Goal: Task Accomplishment & Management: Complete application form

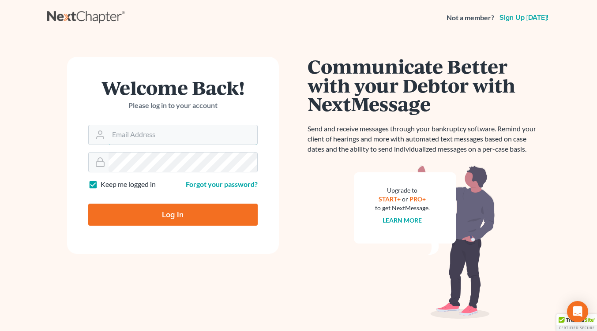
type input "slaters@nlsa.us"
click at [181, 215] on input "Log In" at bounding box center [172, 215] width 169 height 22
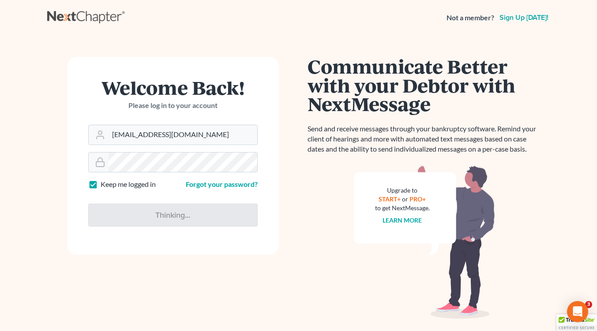
type input "Thinking..."
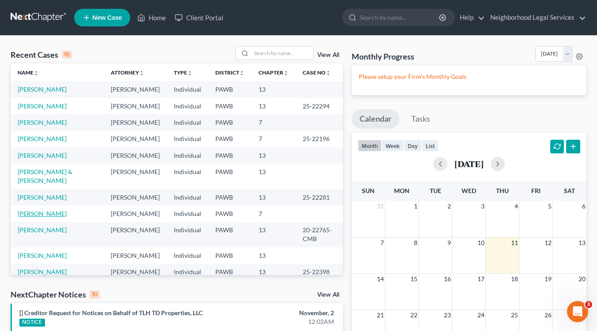
click at [38, 215] on link "Campbell, Rukiya" at bounding box center [42, 213] width 49 height 7
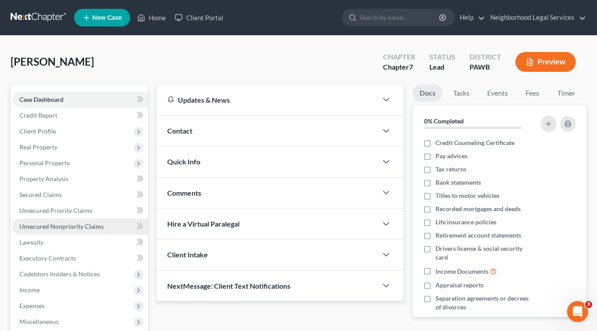
click at [69, 226] on span "Unsecured Nonpriority Claims" at bounding box center [61, 226] width 84 height 7
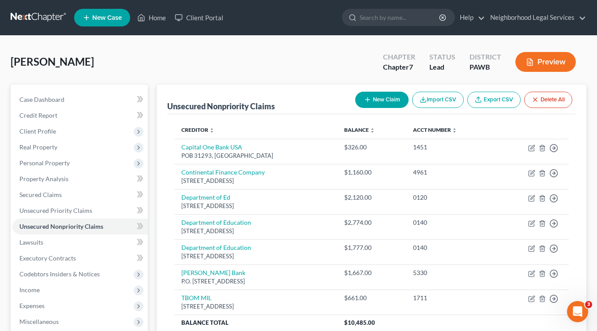
click at [366, 98] on icon "button" at bounding box center [367, 99] width 7 height 7
select select "0"
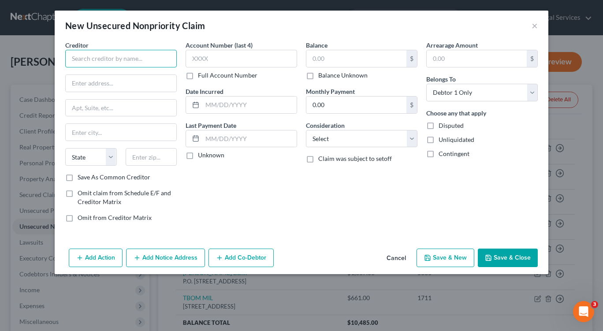
click at [91, 62] on input "text" at bounding box center [121, 59] width 112 height 18
click at [122, 59] on input "Department of Ed?Aidvantage" at bounding box center [121, 59] width 112 height 18
type input "Department of Ed/Aidvantage"
click at [147, 86] on input "text" at bounding box center [121, 83] width 111 height 17
type input "1891 Metro Center Drive"
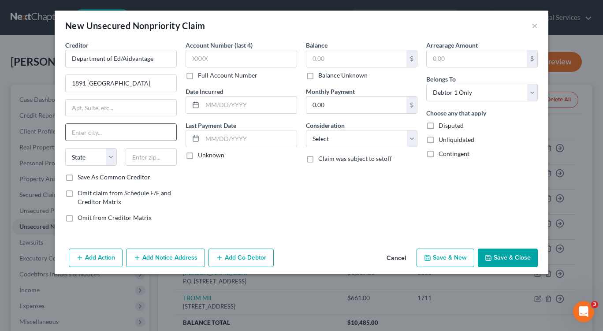
click at [143, 135] on input "text" at bounding box center [121, 132] width 111 height 17
type input "Reston"
click at [153, 160] on input "text" at bounding box center [152, 157] width 52 height 18
type input "20190"
click at [260, 239] on div "Creditor * Department of Ed/Aidvantage 1891 Metro Center Drive Reston State AL …" at bounding box center [302, 143] width 494 height 205
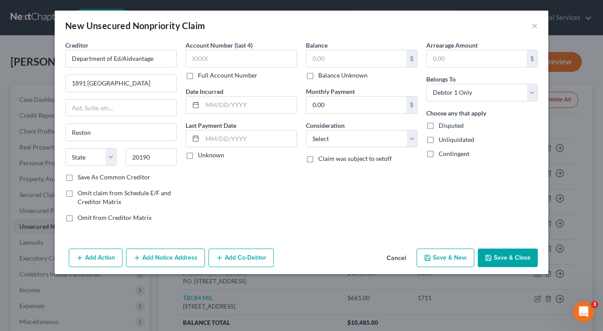
select select "48"
click at [218, 58] on input "text" at bounding box center [242, 59] width 112 height 18
type input "0130"
click at [246, 108] on input "text" at bounding box center [249, 105] width 94 height 17
type input "02/13/2013"
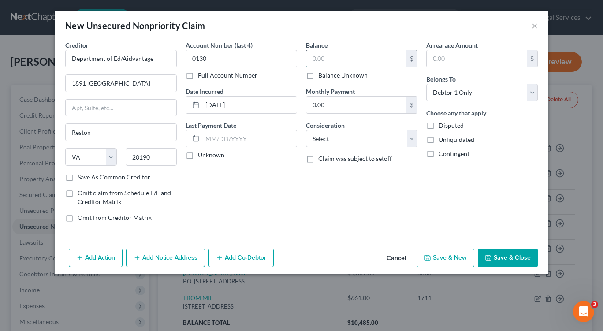
click at [344, 58] on input "text" at bounding box center [356, 58] width 100 height 17
type input "2,084.00"
click at [356, 140] on select "Select Cable / Satellite Services Collection Agency Credit Card Debt Debt Couns…" at bounding box center [362, 139] width 112 height 18
select select "17"
click at [306, 130] on select "Select Cable / Satellite Services Collection Agency Credit Card Debt Debt Couns…" at bounding box center [362, 139] width 112 height 18
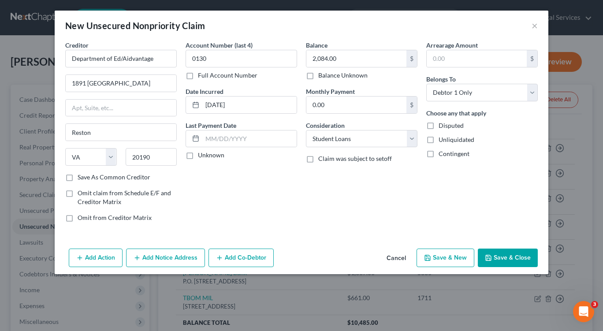
click at [434, 258] on button "Save & New" at bounding box center [446, 258] width 58 height 19
select select "0"
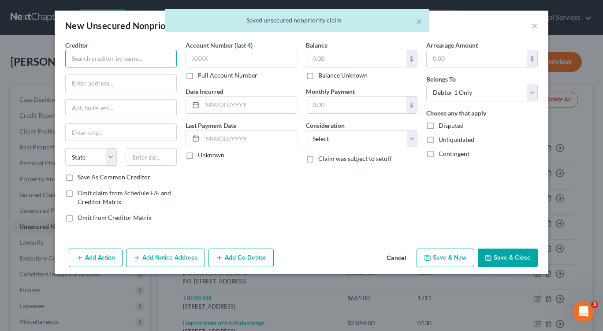
click at [142, 59] on input "text" at bounding box center [121, 59] width 112 height 18
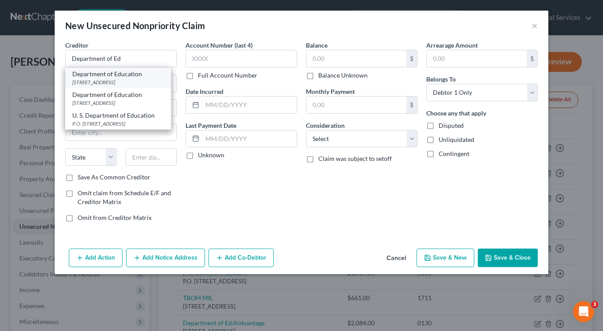
click at [157, 81] on div "1891 Metro Center Drive, Reston, VA 20190" at bounding box center [118, 81] width 92 height 7
type input "Department of Education"
type input "1891 Metro Center Drive"
type input "Reston"
select select "48"
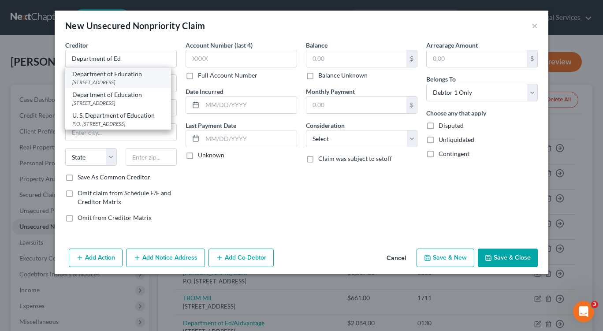
type input "20190"
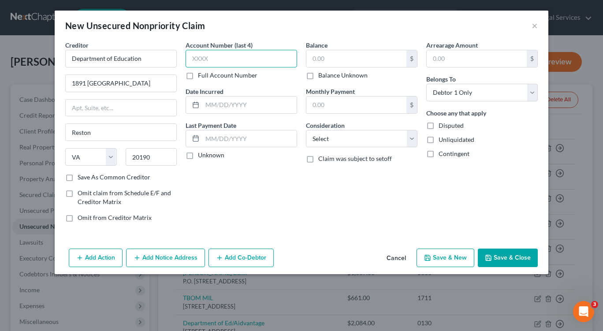
click at [217, 63] on input "text" at bounding box center [242, 59] width 112 height 18
type input "0141"
click at [207, 103] on input "text" at bounding box center [249, 105] width 94 height 17
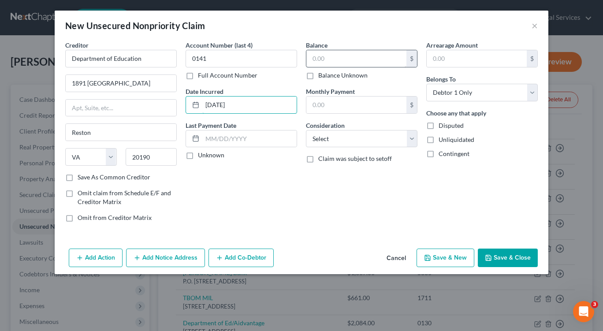
type input "10/02/2014"
click at [318, 60] on input "text" at bounding box center [356, 58] width 100 height 17
type input "2,834.00"
click at [411, 138] on select "Select Cable / Satellite Services Collection Agency Credit Card Debt Debt Couns…" at bounding box center [362, 139] width 112 height 18
select select "17"
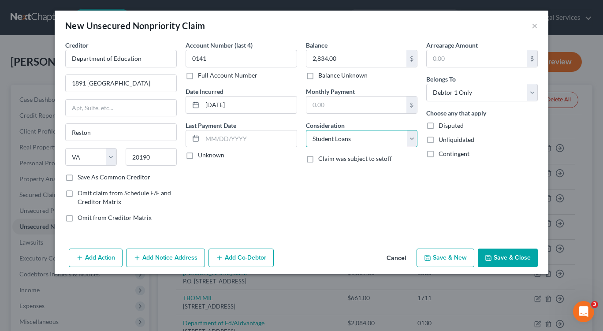
click at [306, 130] on select "Select Cable / Satellite Services Collection Agency Credit Card Debt Debt Couns…" at bounding box center [362, 139] width 112 height 18
click at [443, 256] on button "Save & New" at bounding box center [446, 258] width 58 height 19
select select "0"
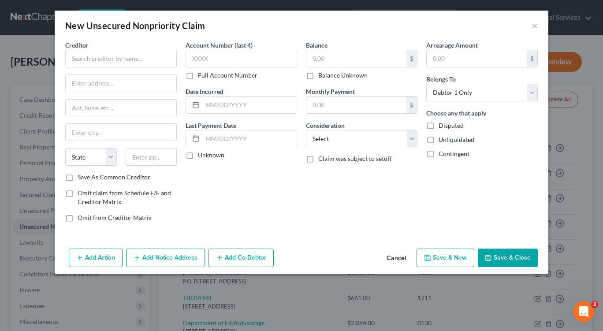
type input "0.00"
click at [84, 57] on input "text" at bounding box center [121, 59] width 112 height 18
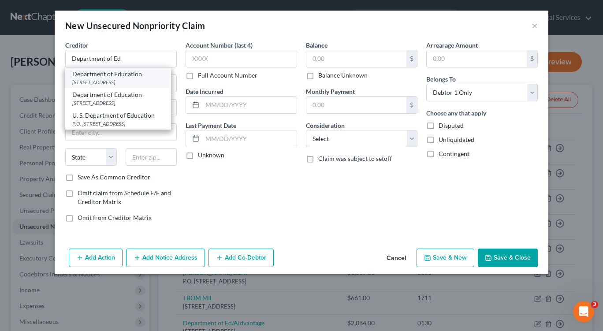
click at [132, 79] on div "1891 Metro Center Drive, Reston, VA 20190" at bounding box center [118, 81] width 92 height 7
type input "Department of Education"
type input "1891 Metro Center Drive"
type input "Reston"
select select "48"
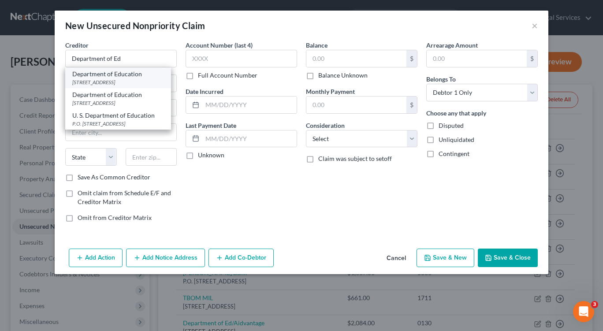
type input "20190"
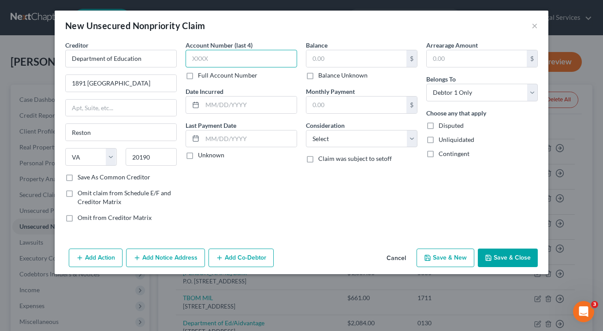
click at [191, 60] on input "text" at bounding box center [242, 59] width 112 height 18
type input "0160"
click at [208, 106] on input "text" at bounding box center [249, 105] width 94 height 17
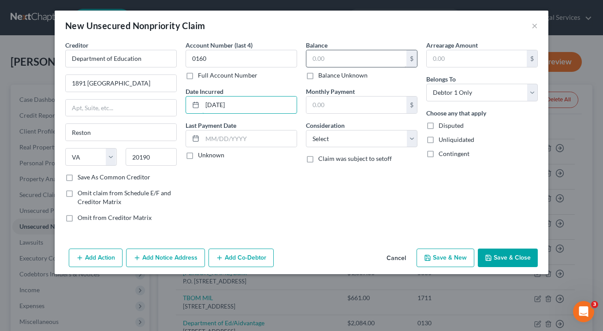
type input "09/30/2016"
click at [323, 60] on input "text" at bounding box center [356, 58] width 100 height 17
type input "2,586.00"
click at [410, 139] on select "Select Cable / Satellite Services Collection Agency Credit Card Debt Debt Couns…" at bounding box center [362, 139] width 112 height 18
select select "17"
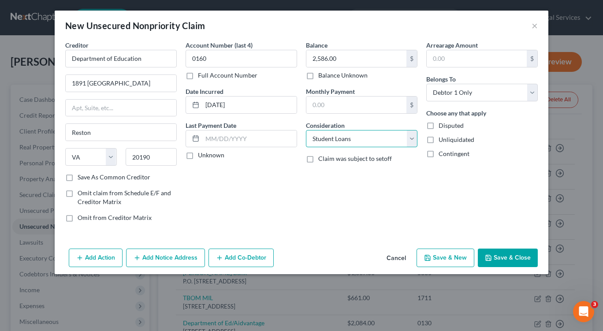
click at [306, 130] on select "Select Cable / Satellite Services Collection Agency Credit Card Debt Debt Couns…" at bounding box center [362, 139] width 112 height 18
click at [450, 262] on button "Save & New" at bounding box center [446, 258] width 58 height 19
select select "0"
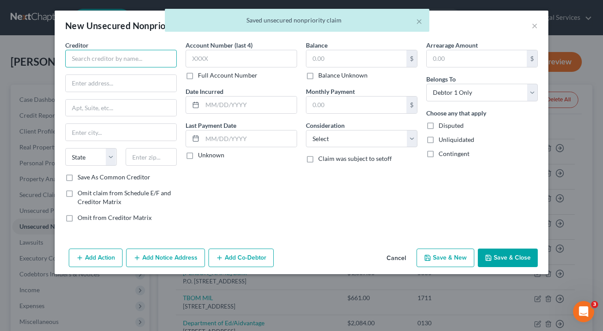
click at [87, 56] on input "text" at bounding box center [121, 59] width 112 height 18
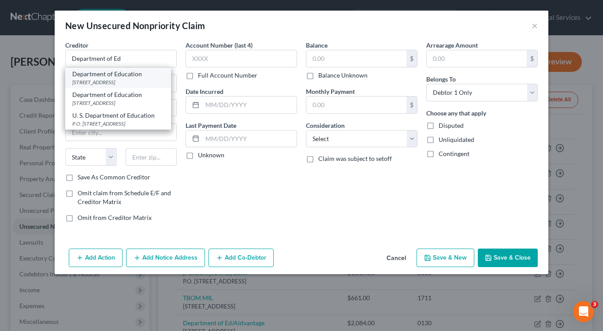
click at [111, 78] on div "1891 Metro Center Drive, Reston, VA 20190" at bounding box center [118, 81] width 92 height 7
type input "Department of Education"
type input "1891 Metro Center Drive"
type input "Reston"
select select "48"
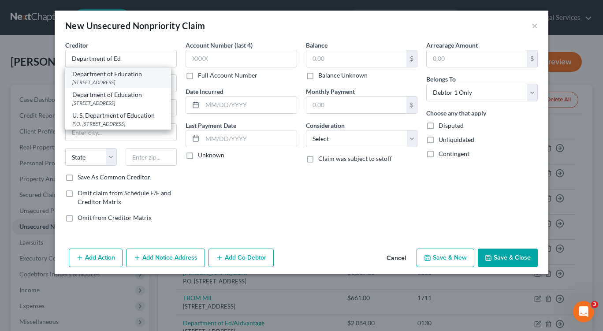
type input "20190"
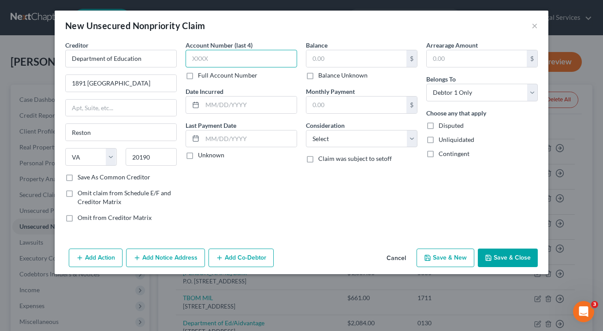
click at [192, 56] on input "text" at bounding box center [242, 59] width 112 height 18
type input "0120"
click at [207, 106] on input "text" at bounding box center [249, 105] width 94 height 17
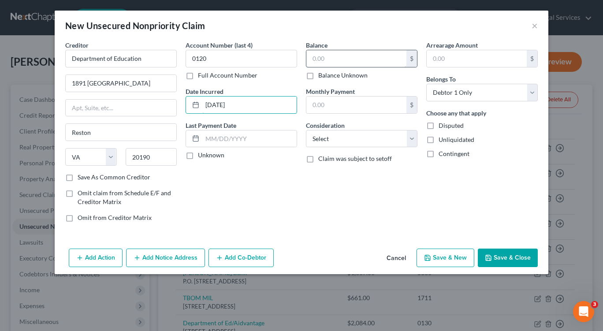
type input "09/20/2012"
click at [313, 59] on input "text" at bounding box center [356, 58] width 100 height 17
type input "2,027.00"
click at [410, 139] on select "Select Cable / Satellite Services Collection Agency Credit Card Debt Debt Couns…" at bounding box center [362, 139] width 112 height 18
select select "17"
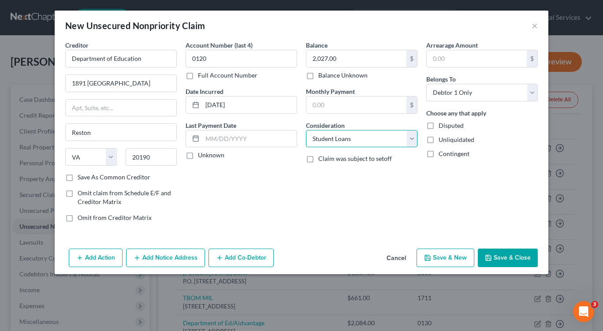
click at [306, 130] on select "Select Cable / Satellite Services Collection Agency Credit Card Debt Debt Couns…" at bounding box center [362, 139] width 112 height 18
click at [430, 258] on icon "button" at bounding box center [427, 257] width 7 height 7
select select "0"
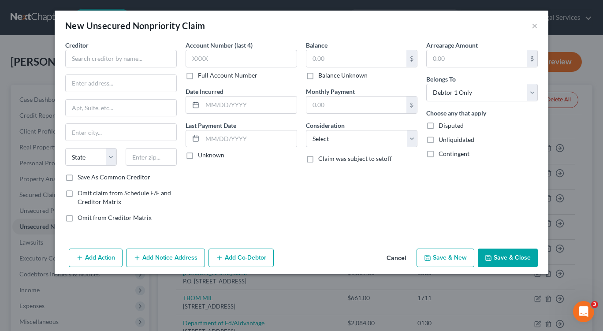
type input "0.00"
click at [154, 58] on input "text" at bounding box center [121, 59] width 112 height 18
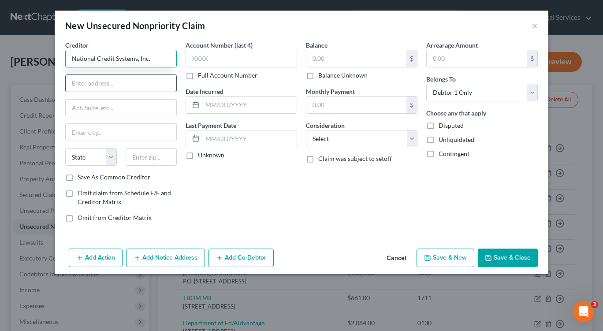
type input "National Credit Systems, Inc."
click at [149, 85] on input "text" at bounding box center [121, 83] width 111 height 17
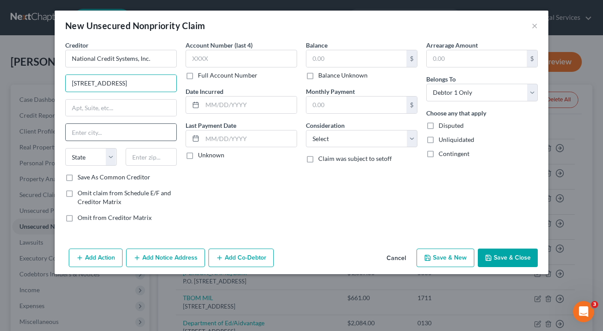
type input "3750 Naturally Fresh Blvd."
click at [147, 132] on input "text" at bounding box center [121, 132] width 111 height 17
type input "Atlanta"
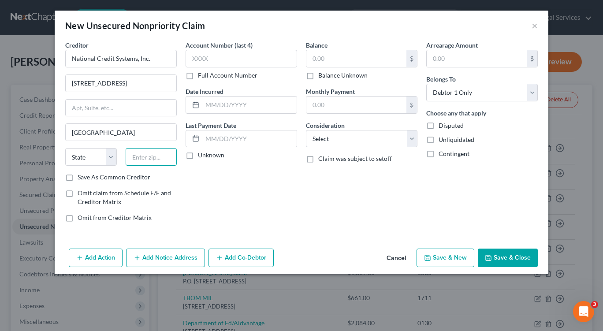
click at [171, 163] on input "text" at bounding box center [152, 157] width 52 height 18
type input "30349"
select select "10"
click at [220, 58] on input "text" at bounding box center [242, 59] width 112 height 18
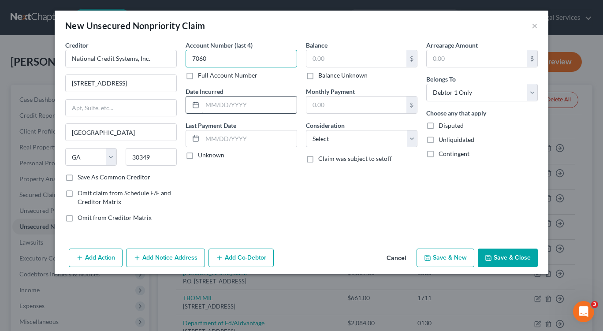
type input "7060"
click at [213, 106] on input "text" at bounding box center [249, 105] width 94 height 17
type input "08/10/2025"
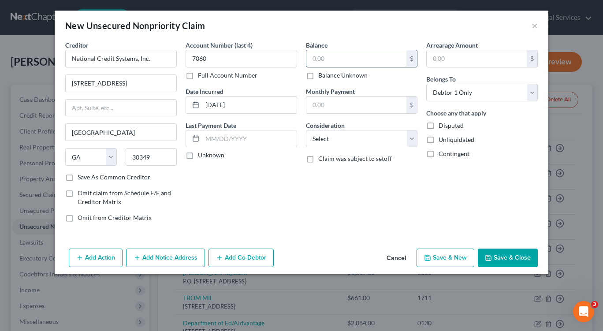
click at [312, 60] on input "text" at bounding box center [356, 58] width 100 height 17
type input "7,546.00"
click at [410, 138] on select "Select Cable / Satellite Services Collection Agency Credit Card Debt Debt Couns…" at bounding box center [362, 139] width 112 height 18
select select "1"
click at [306, 130] on select "Select Cable / Satellite Services Collection Agency Credit Card Debt Debt Couns…" at bounding box center [362, 139] width 112 height 18
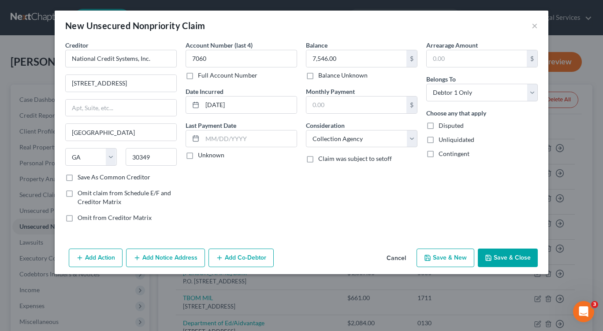
click at [153, 261] on button "Add Notice Address" at bounding box center [165, 258] width 79 height 19
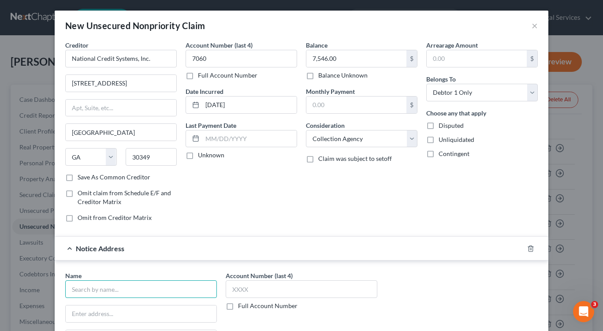
click at [104, 290] on input "text" at bounding box center [141, 289] width 152 height 18
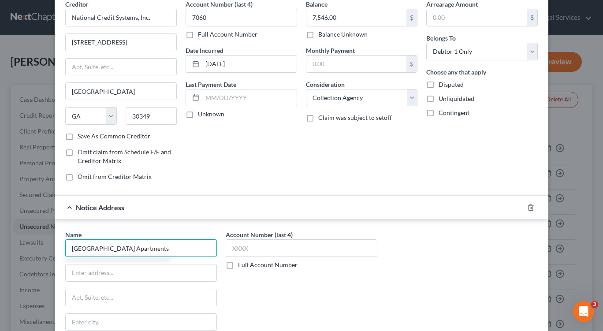
scroll to position [132, 0]
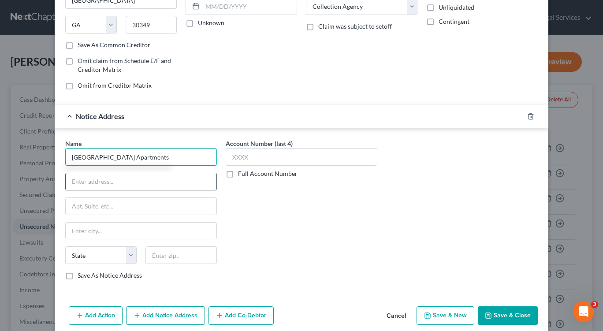
type input "Valley Terrace Apartments"
click at [98, 184] on input "text" at bounding box center [141, 181] width 151 height 17
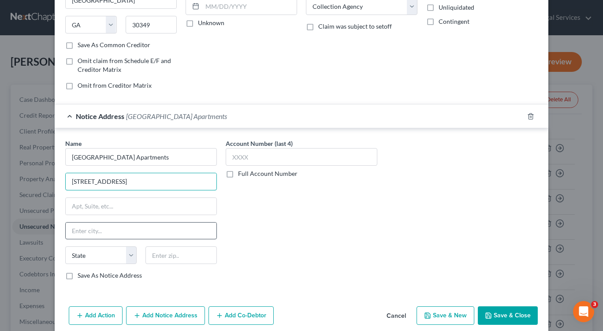
type input "400 Superior Avenue"
click at [115, 236] on input "text" at bounding box center [141, 231] width 151 height 17
type input "Aliquippa"
click at [194, 260] on input "text" at bounding box center [181, 255] width 71 height 18
type input "15001"
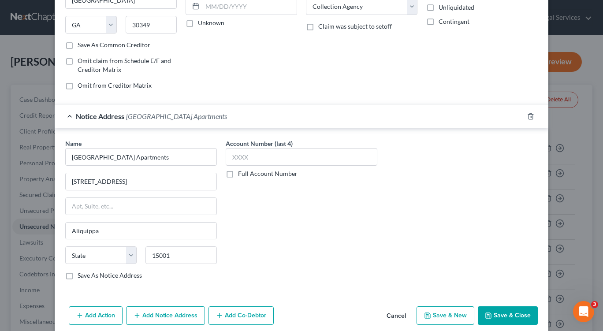
select select "39"
click at [291, 243] on div "Account Number (last 4) Full Account Number" at bounding box center [301, 213] width 161 height 148
click at [437, 319] on button "Save & New" at bounding box center [446, 315] width 58 height 19
select select "0"
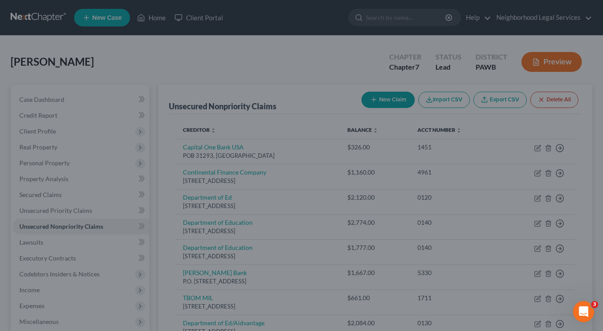
type input "0.00"
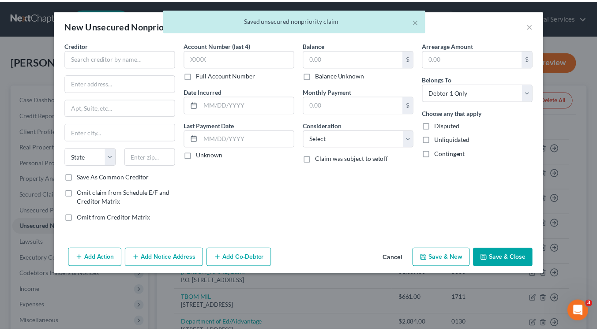
scroll to position [0, 0]
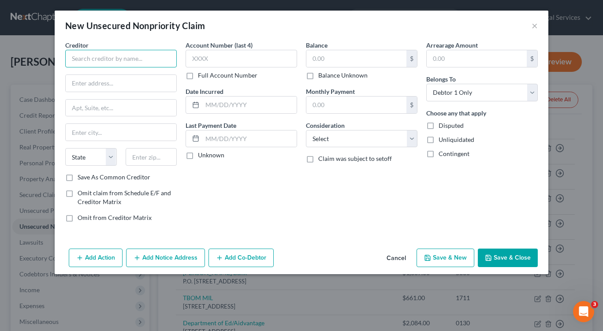
click at [92, 63] on input "text" at bounding box center [121, 59] width 112 height 18
type input "National Credit Management"
click at [91, 81] on input "text" at bounding box center [121, 83] width 111 height 17
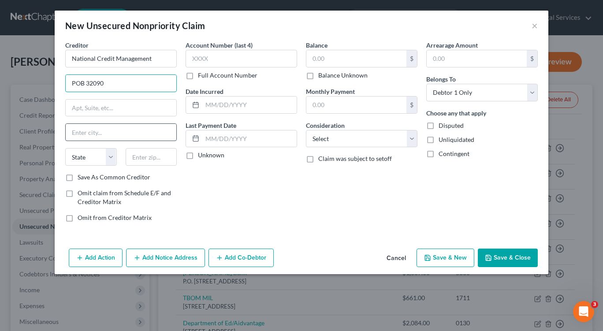
type input "POB 32090"
click at [107, 134] on input "text" at bounding box center [121, 132] width 111 height 17
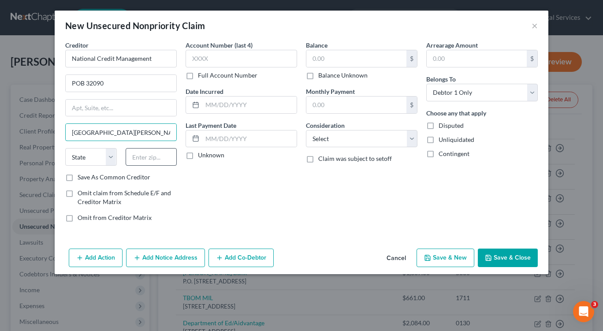
type input "St. Louis"
click at [140, 160] on input "text" at bounding box center [152, 157] width 52 height 18
type input "63132"
type input "Saint Louis"
select select "26"
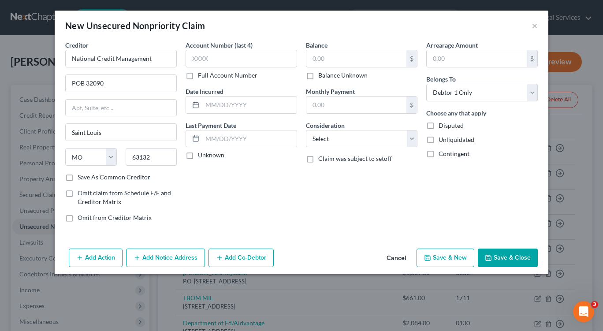
click at [231, 192] on div "Account Number (last 4) Full Account Number Date Incurred Last Payment Date Unk…" at bounding box center [241, 135] width 120 height 189
click at [191, 62] on input "text" at bounding box center [242, 59] width 112 height 18
type input "8985"
drag, startPoint x: 205, startPoint y: 106, endPoint x: 210, endPoint y: 108, distance: 5.3
click at [205, 106] on input "text" at bounding box center [249, 105] width 94 height 17
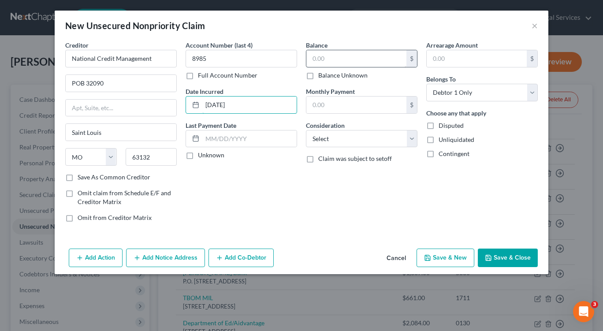
type input "08/05/2025"
click at [309, 54] on input "text" at bounding box center [356, 58] width 100 height 17
type input "2,045.00"
click at [409, 139] on select "Select Cable / Satellite Services Collection Agency Credit Card Debt Debt Couns…" at bounding box center [362, 139] width 112 height 18
select select "1"
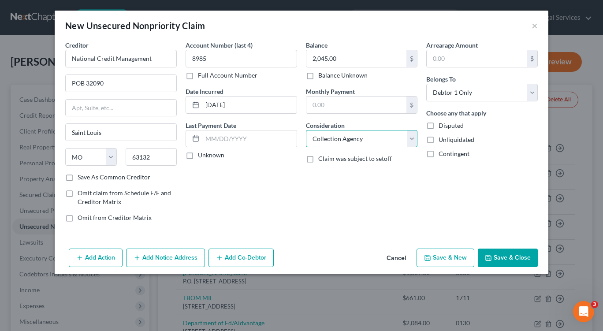
click at [306, 130] on select "Select Cable / Satellite Services Collection Agency Credit Card Debt Debt Couns…" at bounding box center [362, 139] width 112 height 18
click at [443, 258] on button "Save & New" at bounding box center [446, 258] width 58 height 19
select select "0"
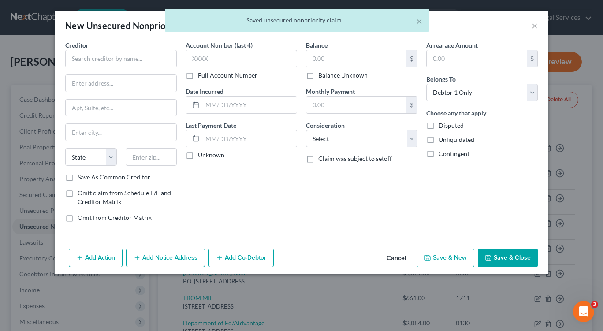
type input "0.00"
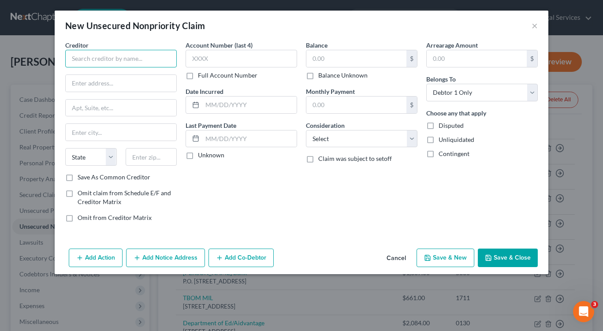
click at [109, 55] on input "text" at bounding box center [121, 59] width 112 height 18
type input "Department of Ed/Aidvantage"
click at [157, 68] on div "Creditor * Department of Ed/Aidvantage State AL AK AR AZ CA CO CT DE DC FL GA G…" at bounding box center [121, 107] width 112 height 132
click at [107, 84] on input "text" at bounding box center [121, 83] width 111 height 17
type input "1891 Metro Center Drive"
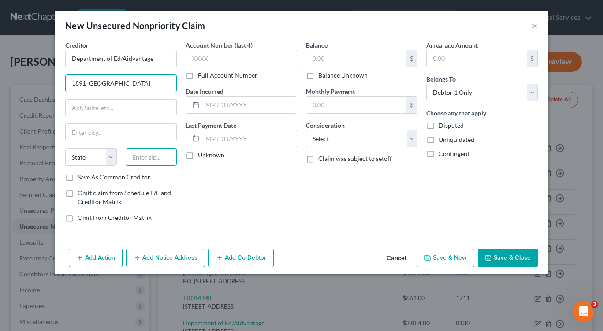
click at [153, 163] on input "text" at bounding box center [152, 157] width 52 height 18
type input "20190"
type input "Reston"
select select "48"
click at [200, 189] on div "Account Number (last 4) Full Account Number Date Incurred Last Payment Date Unk…" at bounding box center [241, 135] width 120 height 189
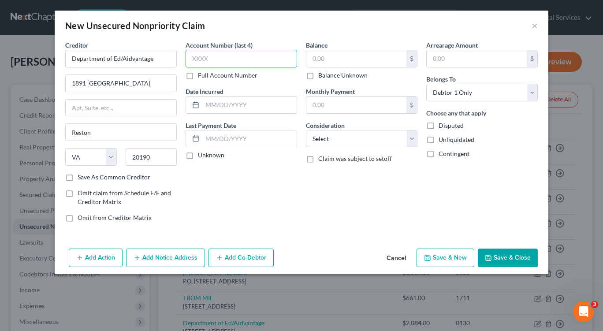
click at [207, 61] on input "text" at bounding box center [242, 59] width 112 height 18
type input "0130"
click at [206, 100] on input "text" at bounding box center [249, 105] width 94 height 17
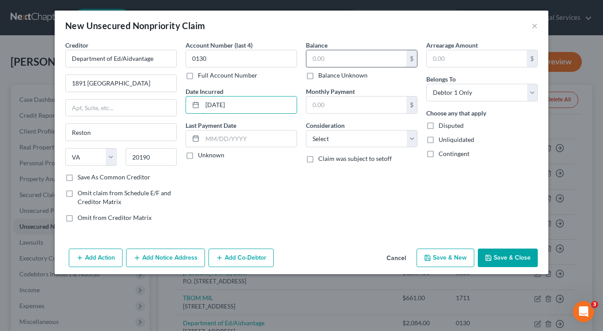
type input "02/13/2013"
click at [327, 57] on input "text" at bounding box center [356, 58] width 100 height 17
type input "2,120.00"
click at [387, 142] on select "Select Cable / Satellite Services Collection Agency Credit Card Debt Debt Couns…" at bounding box center [362, 139] width 112 height 18
select select "17"
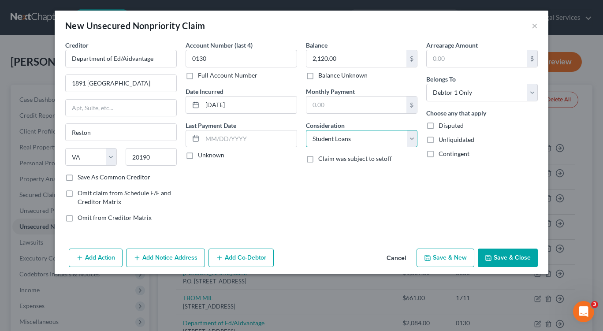
click at [306, 130] on select "Select Cable / Satellite Services Collection Agency Credit Card Debt Debt Couns…" at bounding box center [362, 139] width 112 height 18
click at [433, 256] on button "Save & New" at bounding box center [446, 258] width 58 height 19
select select "0"
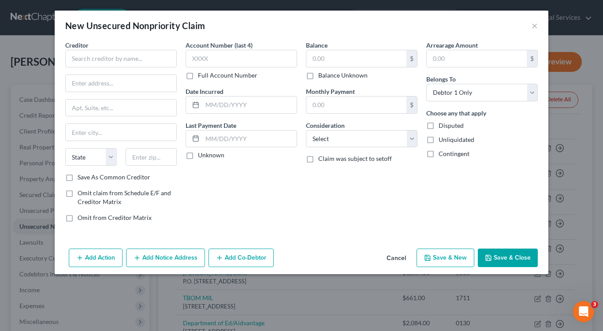
type input "0.00"
click at [100, 57] on input "text" at bounding box center [121, 59] width 112 height 18
click at [126, 59] on input "Department of Ed/" at bounding box center [121, 59] width 112 height 18
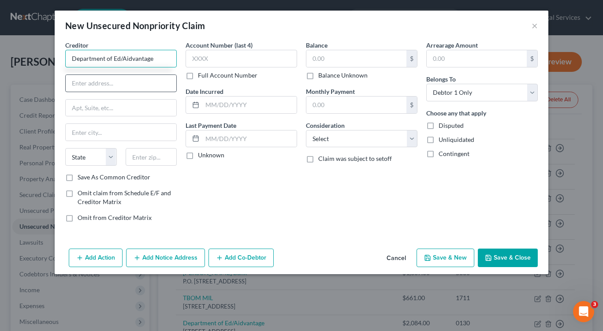
type input "Department of Ed/Aidvantage"
click at [78, 84] on input "text" at bounding box center [121, 83] width 111 height 17
type input "1891 Metro Center Drive"
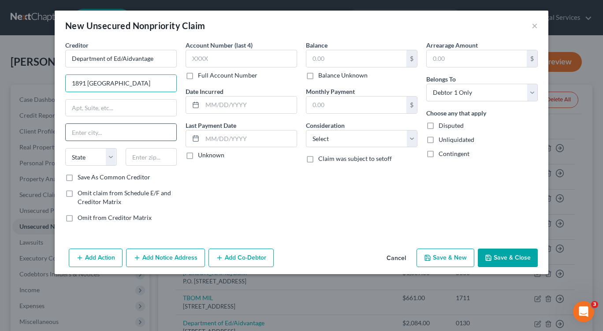
click at [131, 134] on input "text" at bounding box center [121, 132] width 111 height 17
type input "Reston"
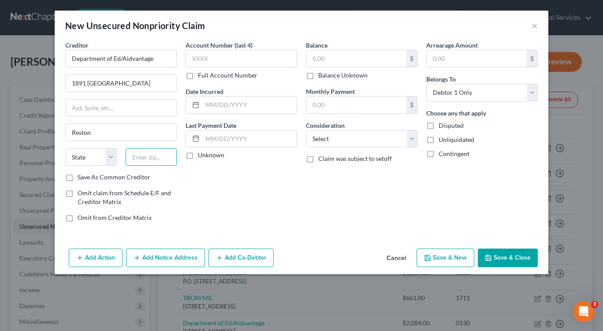
click at [158, 155] on input "text" at bounding box center [152, 157] width 52 height 18
type input "20190"
select select "48"
click at [203, 59] on input "text" at bounding box center [242, 59] width 112 height 18
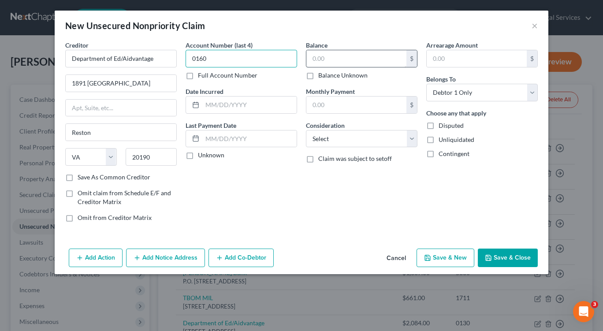
type input "0160"
click at [313, 65] on input "text" at bounding box center [356, 58] width 100 height 17
type input "403.00"
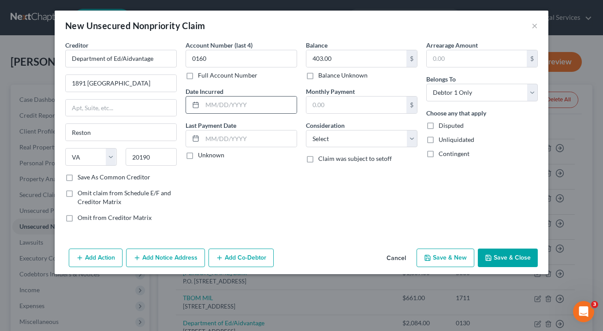
click at [199, 105] on icon at bounding box center [195, 104] width 7 height 7
click at [411, 141] on select "Select Cable / Satellite Services Collection Agency Credit Card Debt Debt Couns…" at bounding box center [362, 139] width 112 height 18
select select "17"
click at [306, 130] on select "Select Cable / Satellite Services Collection Agency Credit Card Debt Debt Couns…" at bounding box center [362, 139] width 112 height 18
click at [430, 255] on icon "button" at bounding box center [427, 257] width 5 height 5
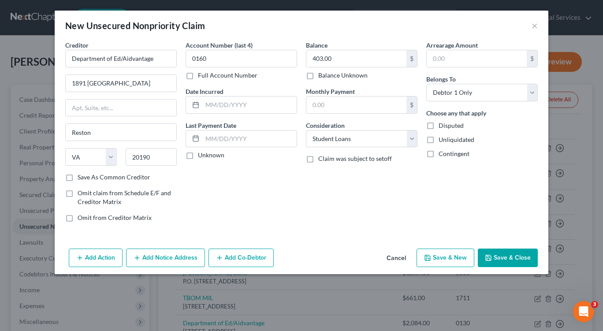
select select "0"
click at [81, 80] on input "text" at bounding box center [121, 83] width 111 height 17
type input "1891 Metro Center Drive"
click at [125, 128] on input "text" at bounding box center [121, 132] width 111 height 17
type input "Reston"
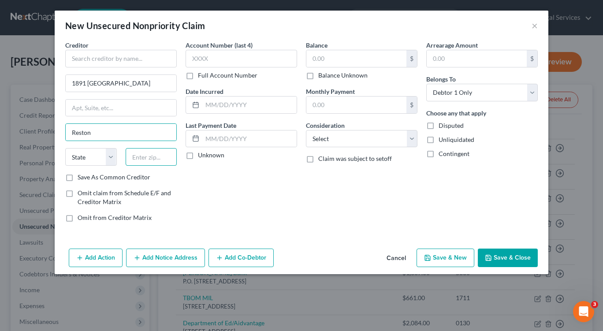
click at [163, 160] on input "text" at bounding box center [152, 157] width 52 height 18
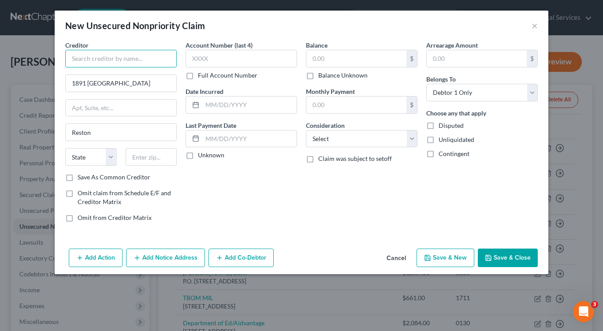
click at [79, 61] on input "text" at bounding box center [121, 59] width 112 height 18
type input "Department of Ed/Aidvantage"
click at [161, 160] on input "text" at bounding box center [152, 157] width 52 height 18
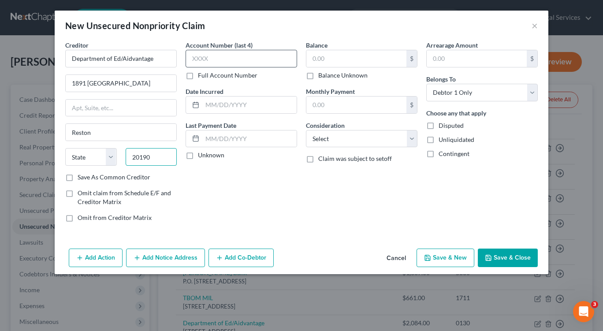
type input "20190"
select select "48"
click at [229, 60] on input "text" at bounding box center [242, 59] width 112 height 18
type input "0141"
click at [197, 107] on icon at bounding box center [195, 104] width 7 height 7
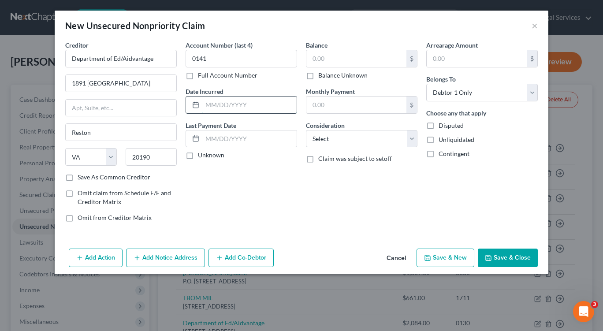
click at [208, 105] on input "text" at bounding box center [249, 105] width 94 height 17
type input "10/02/2014"
click at [332, 59] on input "text" at bounding box center [356, 58] width 100 height 17
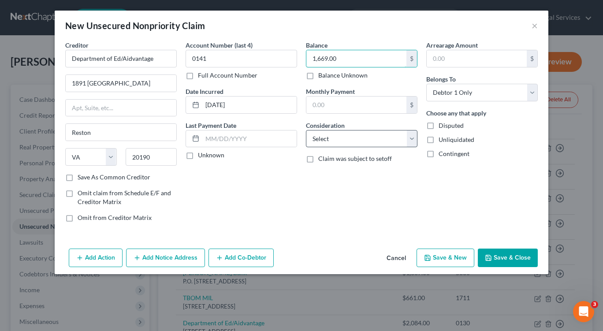
type input "1,669.00"
click at [369, 141] on select "Select Cable / Satellite Services Collection Agency Credit Card Debt Debt Couns…" at bounding box center [362, 139] width 112 height 18
select select "17"
click at [306, 130] on select "Select Cable / Satellite Services Collection Agency Credit Card Debt Debt Couns…" at bounding box center [362, 139] width 112 height 18
click at [443, 260] on button "Save & New" at bounding box center [446, 258] width 58 height 19
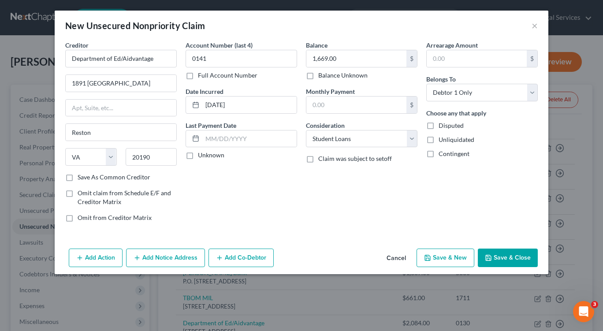
select select "0"
click at [535, 26] on button "×" at bounding box center [535, 25] width 6 height 11
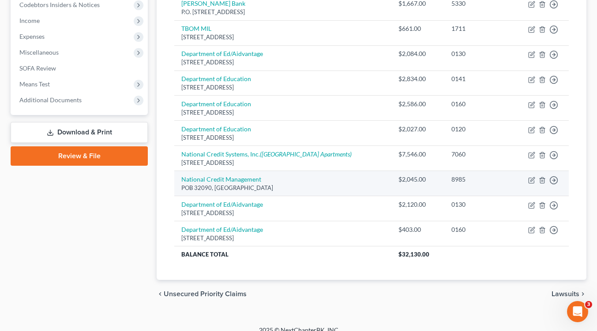
scroll to position [280, 0]
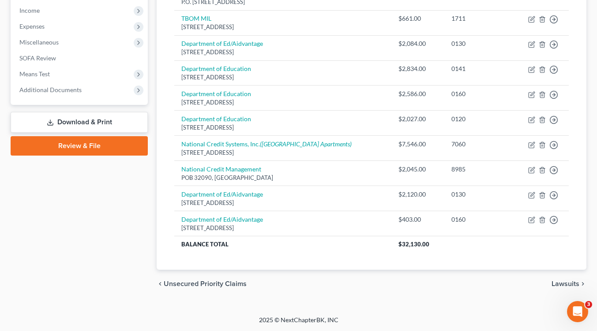
click at [564, 281] on span "Lawsuits" at bounding box center [565, 283] width 28 height 7
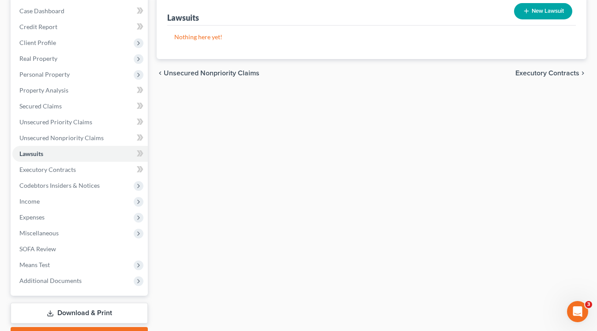
scroll to position [137, 0]
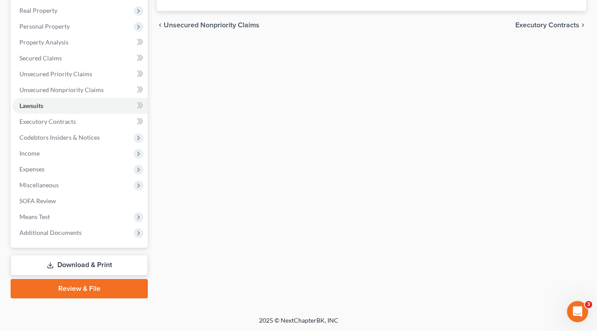
click at [182, 25] on span "Unsecured Nonpriority Claims" at bounding box center [212, 25] width 96 height 7
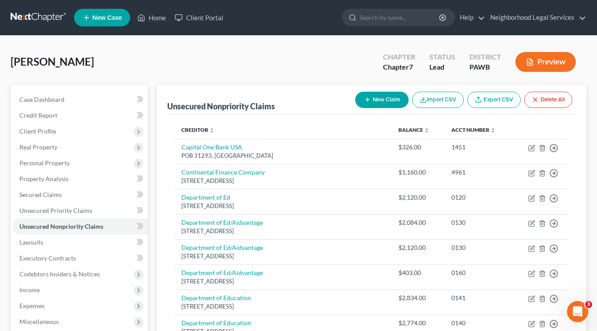
click at [377, 98] on button "New Claim" at bounding box center [381, 100] width 53 height 16
select select "0"
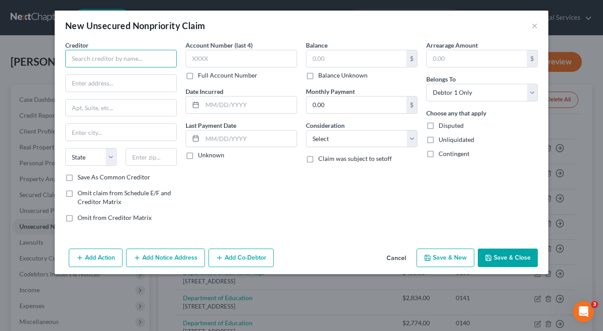
click at [118, 59] on input "text" at bounding box center [121, 59] width 112 height 18
click at [334, 60] on input "text" at bounding box center [356, 58] width 100 height 17
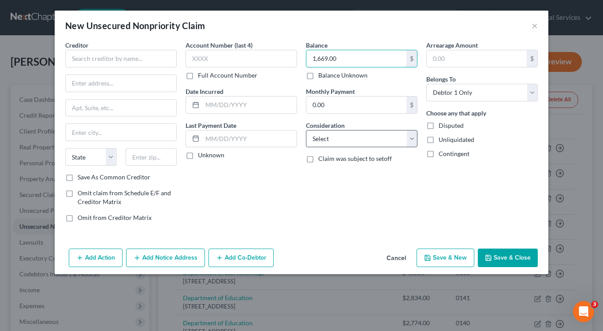
type input "1,669.00"
click at [345, 138] on select "Select Cable / Satellite Services Collection Agency Credit Card Debt Debt Couns…" at bounding box center [362, 139] width 112 height 18
select select "17"
click at [306, 130] on select "Select Cable / Satellite Services Collection Agency Credit Card Debt Debt Couns…" at bounding box center [362, 139] width 112 height 18
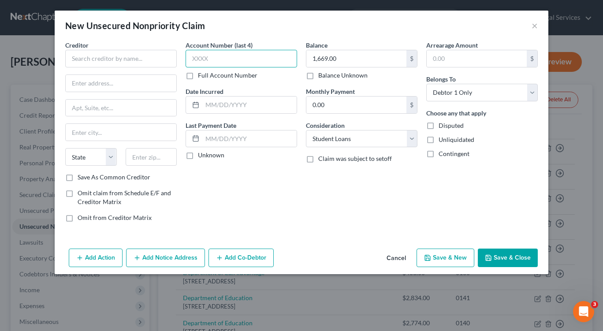
click at [193, 62] on input "text" at bounding box center [242, 59] width 112 height 18
type input "0141"
click at [195, 101] on icon at bounding box center [195, 104] width 7 height 7
click at [205, 103] on input "text" at bounding box center [249, 105] width 94 height 17
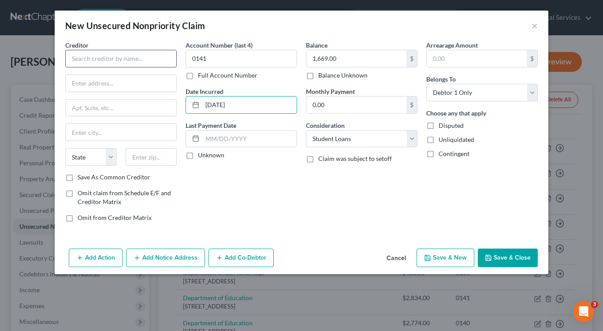
type input "10/02/2014"
click at [92, 62] on input "text" at bounding box center [121, 59] width 112 height 18
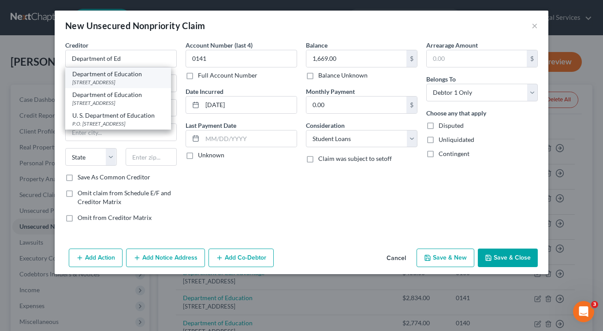
click at [97, 82] on div "1891 Metro Center Drive, Reston, VA 20190" at bounding box center [118, 81] width 92 height 7
type input "Department of Education"
type input "1891 Metro Center Drive"
type input "Reston"
select select "48"
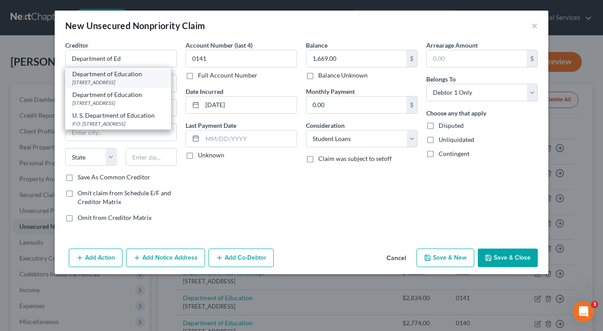
type input "20190"
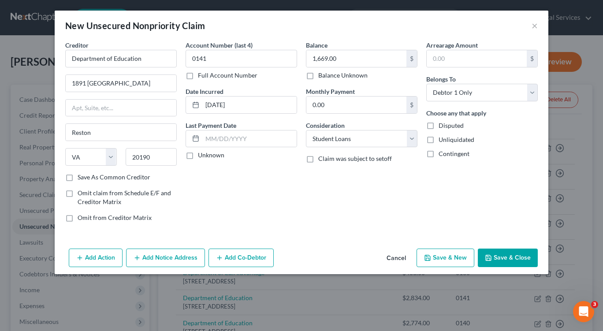
click at [430, 259] on icon "button" at bounding box center [427, 257] width 7 height 7
select select "0"
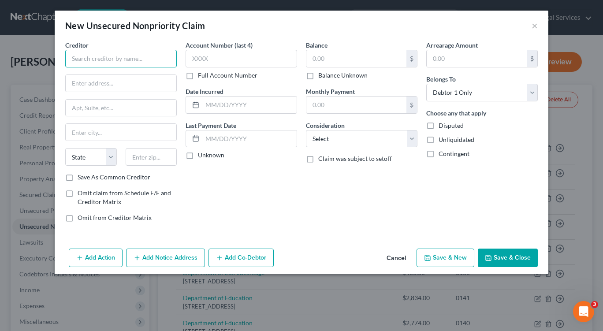
click at [88, 61] on input "text" at bounding box center [121, 59] width 112 height 18
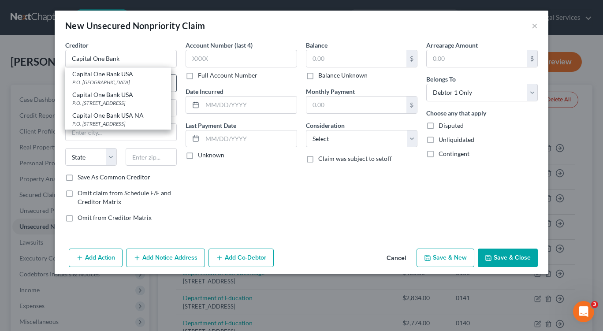
click at [97, 82] on div "P.O. Box 85015, Richmond, VA 23285" at bounding box center [118, 81] width 92 height 7
type input "Capital One Bank USA"
type input "P.O. Box 85015"
type input "Richmond"
select select "48"
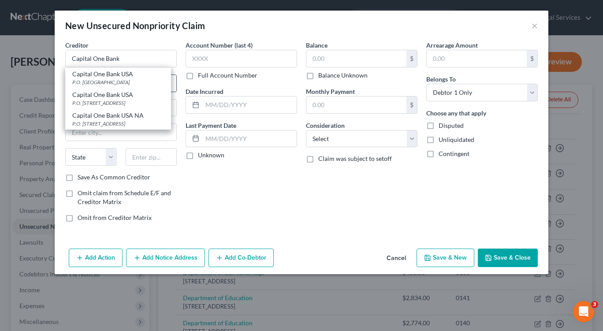
type input "23285"
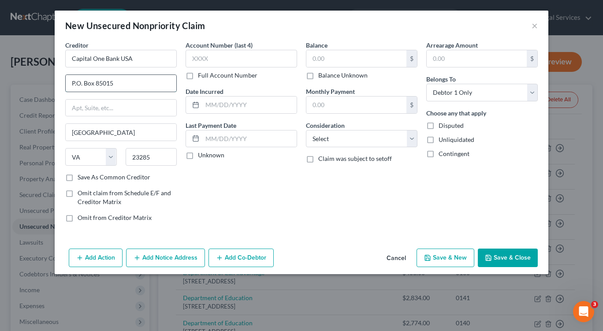
click at [118, 86] on input "P.O. Box 85015" at bounding box center [121, 83] width 111 height 17
type input "POB 31293"
type input "Salt Lake City"
type input "84131"
select select "46"
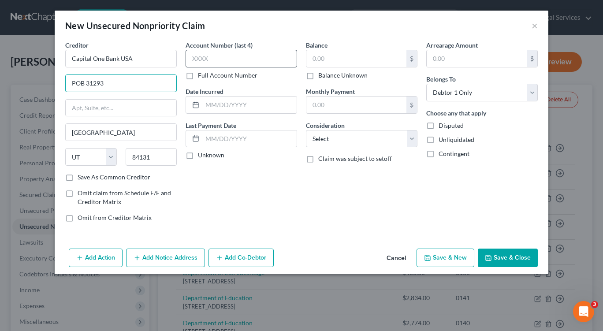
type input "POB 31293"
click at [214, 60] on input "text" at bounding box center [242, 59] width 112 height 18
type input "0278"
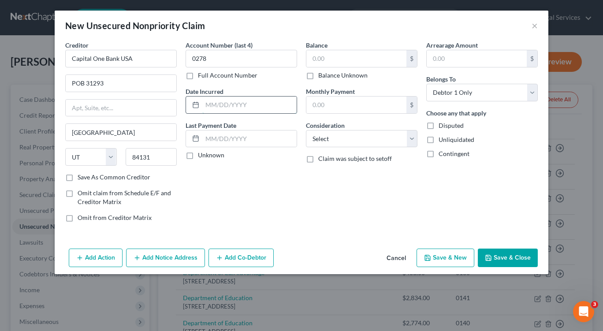
click at [205, 106] on input "text" at bounding box center [249, 105] width 94 height 17
type input "01/13/2022"
click at [317, 57] on input "text" at bounding box center [356, 58] width 100 height 17
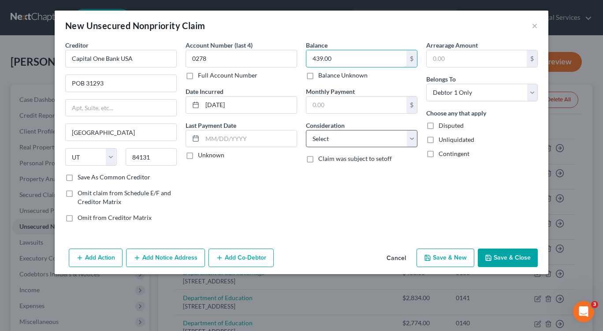
type input "439.00"
click at [411, 139] on select "Select Cable / Satellite Services Collection Agency Credit Card Debt Debt Couns…" at bounding box center [362, 139] width 112 height 18
select select "2"
click at [306, 130] on select "Select Cable / Satellite Services Collection Agency Credit Card Debt Debt Couns…" at bounding box center [362, 139] width 112 height 18
click at [443, 265] on button "Save & New" at bounding box center [446, 258] width 58 height 19
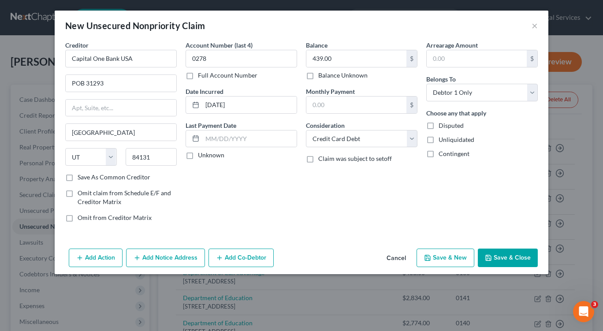
select select "0"
type input "0.00"
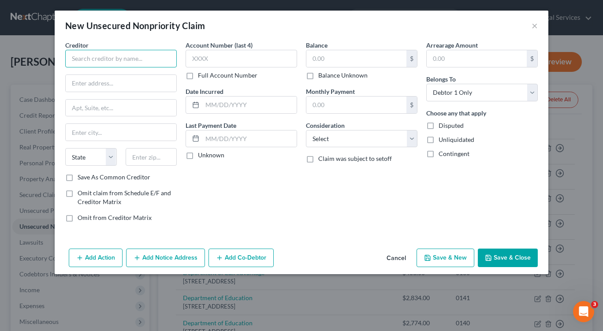
click at [75, 61] on input "text" at bounding box center [121, 59] width 112 height 18
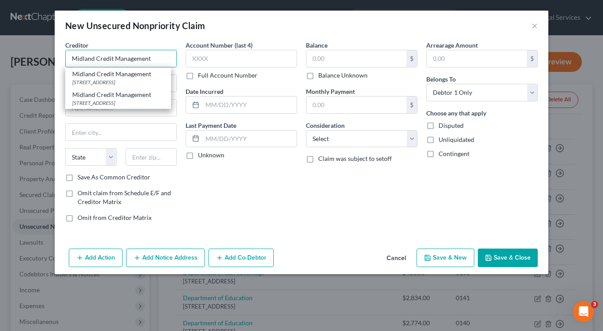
type input "Midland Credit Management"
click at [119, 79] on div "POB 2121, Warren, MI 48090" at bounding box center [118, 81] width 92 height 7
type input "POB 2121"
type input "Warren"
select select "23"
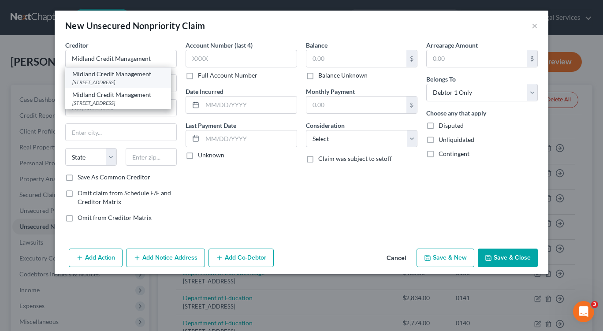
type input "48090"
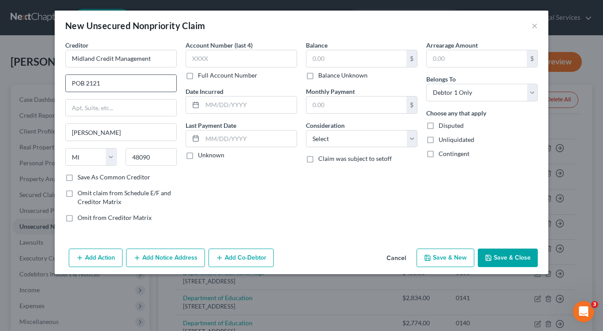
click at [108, 86] on input "POB 2121" at bounding box center [121, 83] width 111 height 17
type input "P"
type input "320 E Big Beaver Road"
click at [122, 107] on input "text" at bounding box center [121, 108] width 111 height 17
type input "Suite 300"
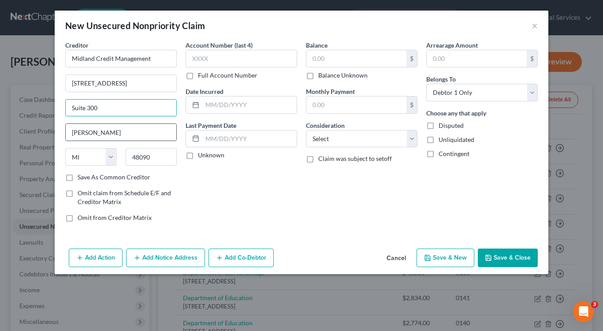
click at [101, 133] on input "Warren" at bounding box center [121, 132] width 111 height 17
type input "W"
type input "Troy"
click at [156, 157] on input "48090" at bounding box center [152, 157] width 52 height 18
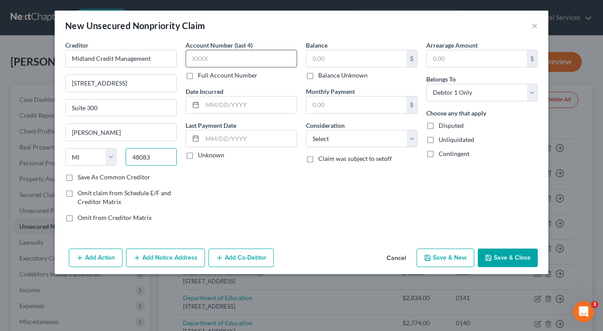
type input "48083"
click at [190, 55] on input "text" at bounding box center [242, 59] width 112 height 18
type input "0"
type input "9765"
drag, startPoint x: 205, startPoint y: 104, endPoint x: 219, endPoint y: 112, distance: 16.4
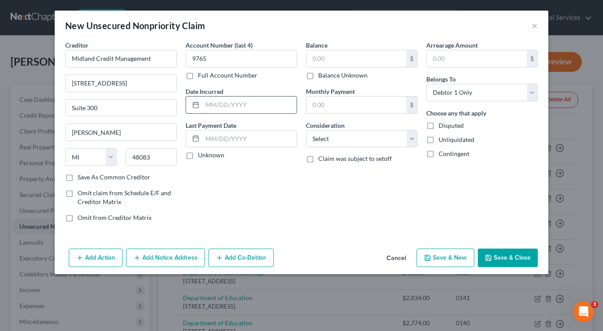
click at [205, 104] on input "text" at bounding box center [249, 105] width 94 height 17
type input "02/27/2023"
click at [323, 59] on input "text" at bounding box center [356, 58] width 100 height 17
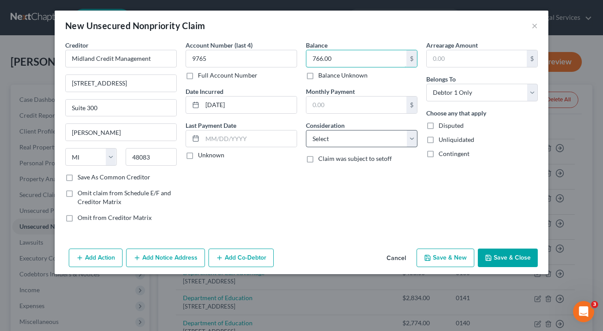
type input "766.00"
click at [411, 138] on select "Select Cable / Satellite Services Collection Agency Credit Card Debt Debt Couns…" at bounding box center [362, 139] width 112 height 18
select select "1"
click at [306, 130] on select "Select Cable / Satellite Services Collection Agency Credit Card Debt Debt Couns…" at bounding box center [362, 139] width 112 height 18
click at [429, 259] on polyline "button" at bounding box center [427, 259] width 3 height 2
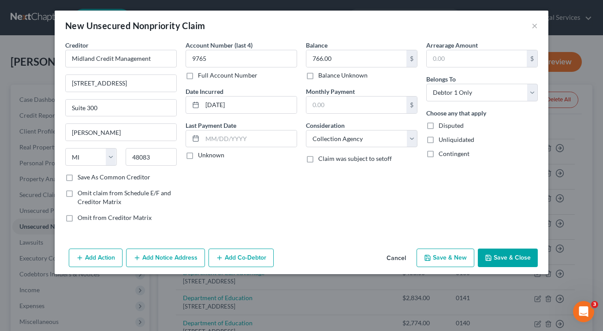
select select "0"
type input "0.00"
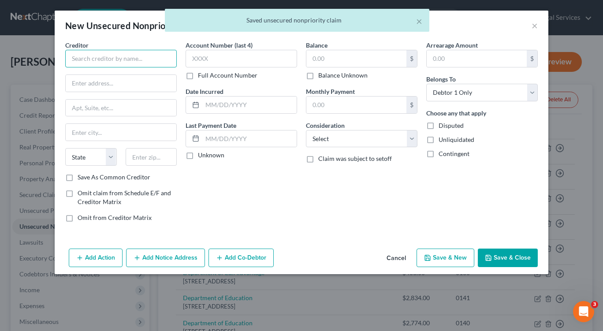
click at [75, 60] on input "text" at bounding box center [121, 59] width 112 height 18
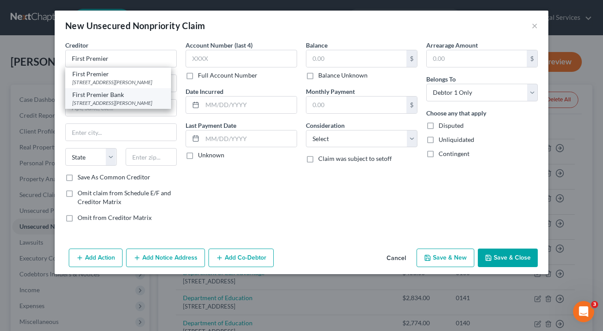
click at [83, 95] on div "First Premier Bank" at bounding box center [118, 94] width 92 height 9
type input "First Premier Bank"
type input "3820 N Louise Ave."
type input "Sioux Falls"
select select "43"
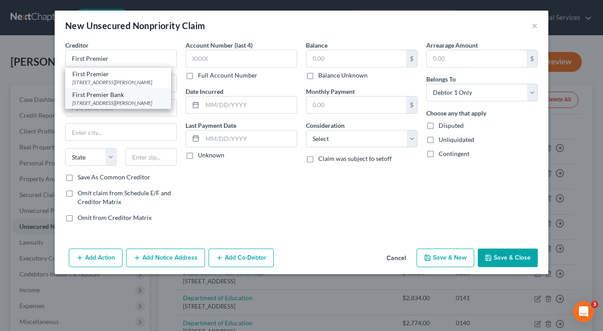
type input "57107"
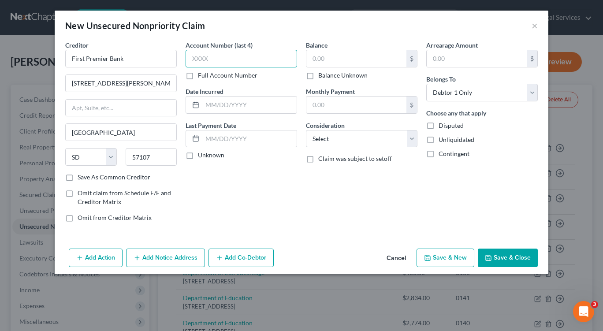
click at [191, 56] on input "text" at bounding box center [242, 59] width 112 height 18
click at [332, 61] on input "text" at bounding box center [356, 58] width 100 height 17
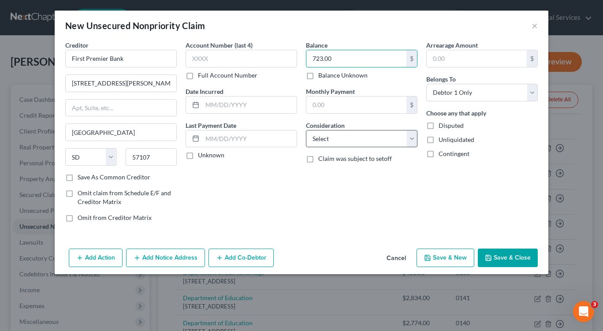
type input "723.00"
click at [412, 135] on select "Select Cable / Satellite Services Collection Agency Credit Card Debt Debt Couns…" at bounding box center [362, 139] width 112 height 18
select select "2"
click at [306, 130] on select "Select Cable / Satellite Services Collection Agency Credit Card Debt Debt Couns…" at bounding box center [362, 139] width 112 height 18
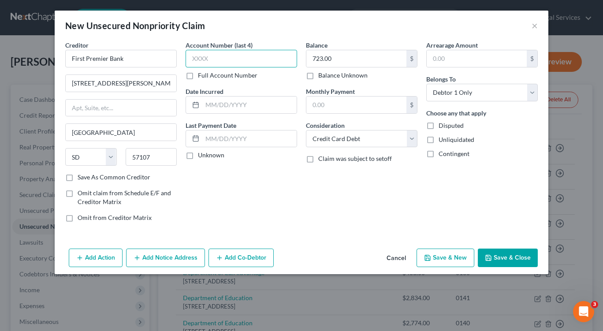
click at [213, 58] on input "text" at bounding box center [242, 59] width 112 height 18
type input "6671"
click at [204, 106] on input "text" at bounding box center [249, 105] width 94 height 17
type input "10/04/2023"
click at [434, 261] on button "Save & New" at bounding box center [446, 258] width 58 height 19
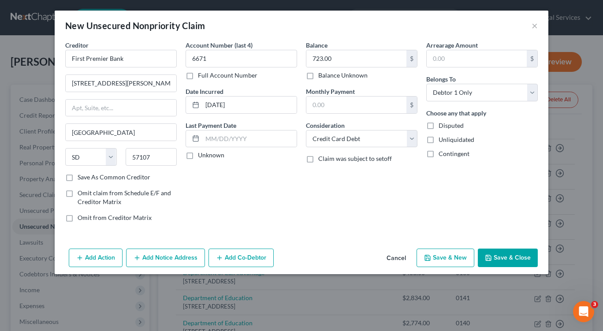
select select "0"
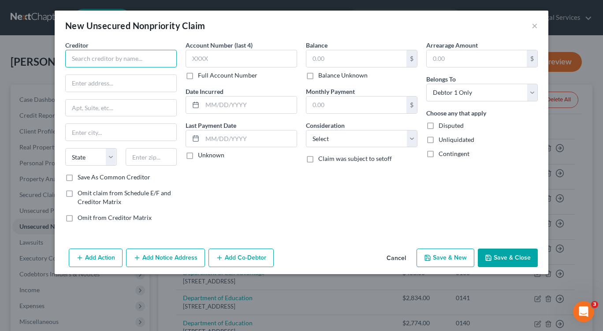
click at [94, 61] on input "text" at bounding box center [121, 59] width 112 height 18
type input "Comenity Bank/Torrid"
click at [113, 78] on input "text" at bounding box center [121, 83] width 111 height 17
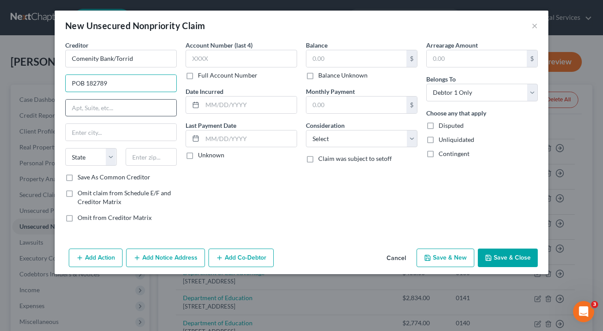
type input "POB 182789"
click at [131, 110] on input "text" at bounding box center [121, 108] width 111 height 17
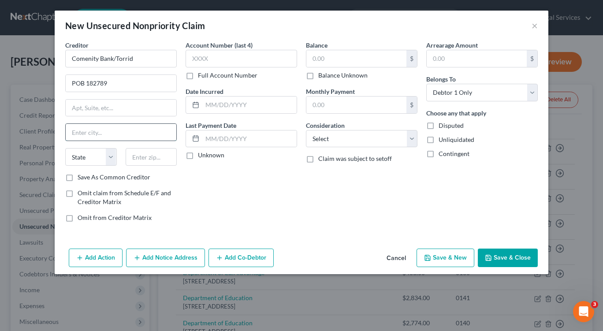
click at [95, 132] on input "text" at bounding box center [121, 132] width 111 height 17
type input "Columbus"
click at [150, 159] on input "text" at bounding box center [152, 157] width 52 height 18
type input "43218"
click at [192, 59] on input "text" at bounding box center [242, 59] width 112 height 18
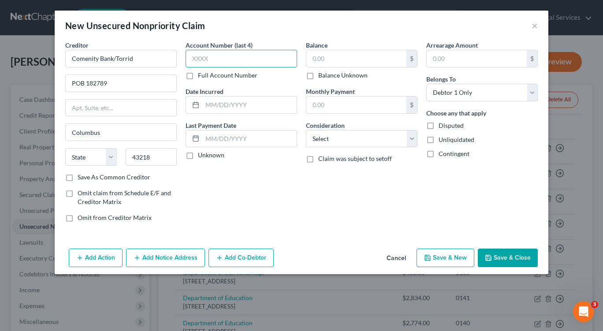
select select "36"
click at [313, 57] on input "text" at bounding box center [356, 58] width 100 height 17
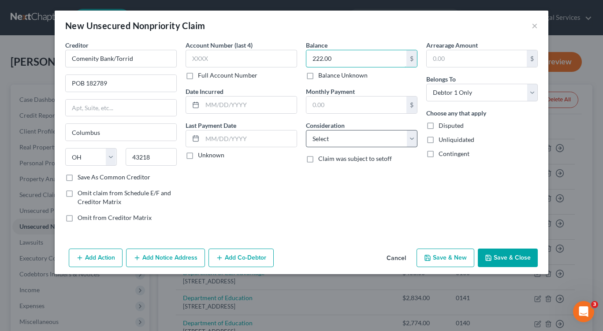
type input "222.00"
click at [412, 140] on select "Select Cable / Satellite Services Collection Agency Credit Card Debt Debt Couns…" at bounding box center [362, 139] width 112 height 18
select select "2"
click at [306, 130] on select "Select Cable / Satellite Services Collection Agency Credit Card Debt Debt Couns…" at bounding box center [362, 139] width 112 height 18
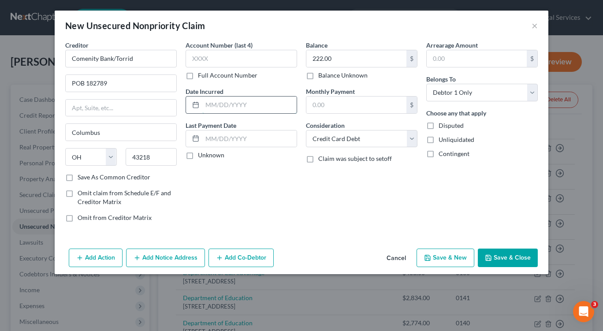
click at [206, 107] on input "text" at bounding box center [249, 105] width 94 height 17
type input "09/23/2021"
click at [198, 59] on input "text" at bounding box center [242, 59] width 112 height 18
type input "0667"
click at [436, 258] on button "Save & New" at bounding box center [446, 258] width 58 height 19
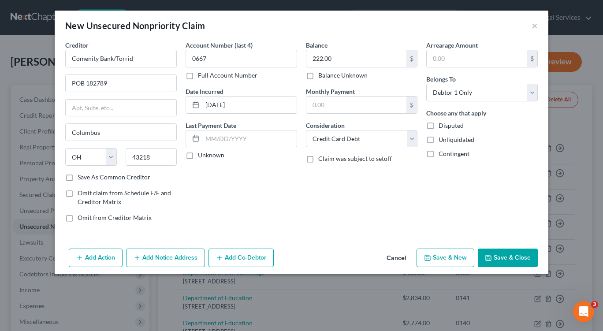
select select "0"
type input "0.00"
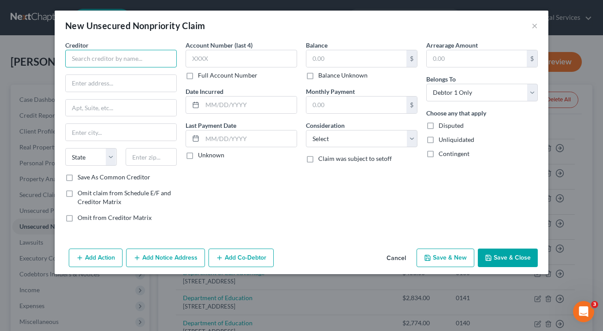
click at [86, 60] on input "text" at bounding box center [121, 59] width 112 height 18
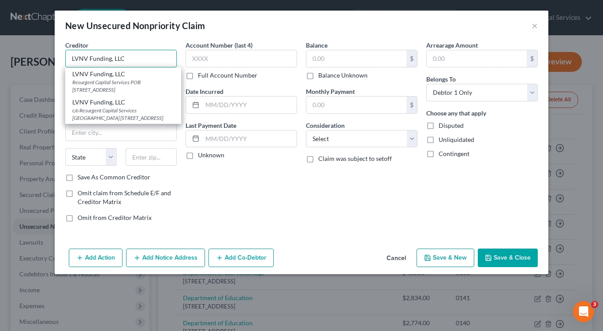
type input "LVNV Funding, LLC"
click at [127, 90] on div "Resurgent Capital Services POB 10587, Greenville, SC 29603" at bounding box center [123, 85] width 102 height 15
type input "Resurgent Capital Services"
type input "POB 10587"
type input "Greenville"
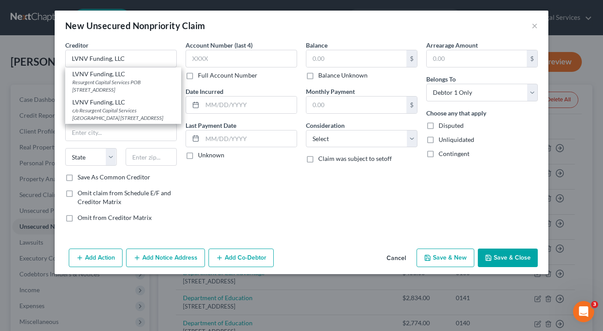
select select "42"
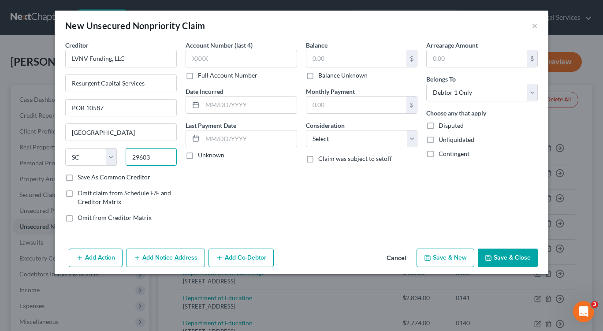
click at [153, 159] on input "29603" at bounding box center [152, 157] width 52 height 18
type input "29602"
click at [205, 58] on input "text" at bounding box center [242, 59] width 112 height 18
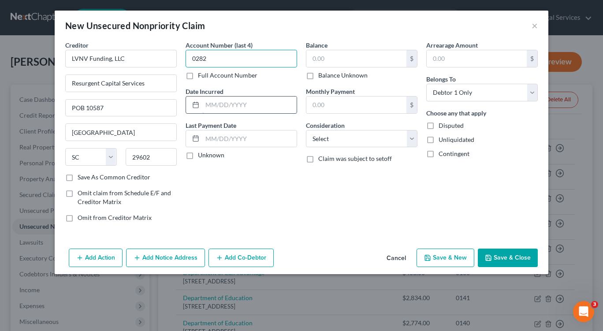
type input "0282"
click at [209, 105] on input "text" at bounding box center [249, 105] width 94 height 17
type input "03/19/2024"
click at [312, 57] on input "text" at bounding box center [356, 58] width 100 height 17
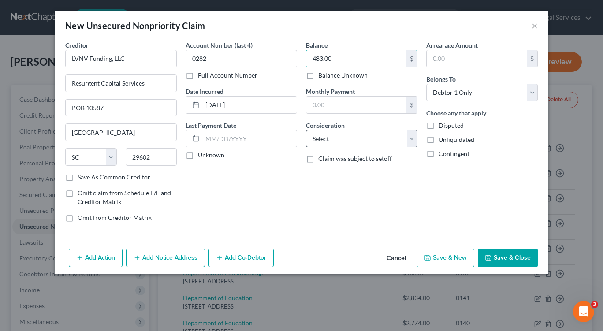
type input "483.00"
click at [414, 142] on select "Select Cable / Satellite Services Collection Agency Credit Card Debt Debt Couns…" at bounding box center [362, 139] width 112 height 18
select select "1"
click at [306, 130] on select "Select Cable / Satellite Services Collection Agency Credit Card Debt Debt Couns…" at bounding box center [362, 139] width 112 height 18
click at [430, 259] on icon "button" at bounding box center [427, 257] width 5 height 5
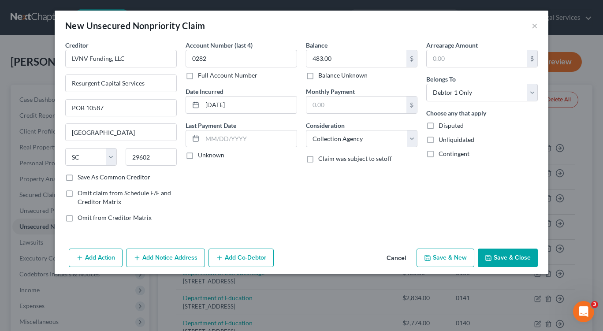
select select "0"
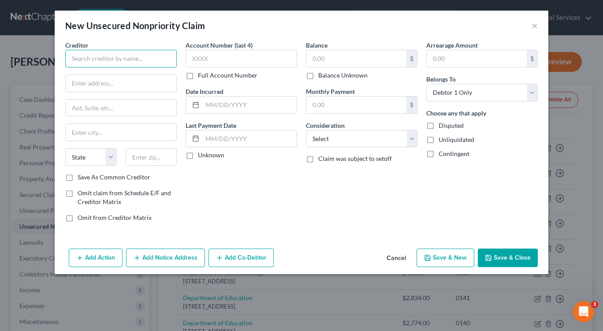
click at [94, 57] on input "text" at bounding box center [121, 59] width 112 height 18
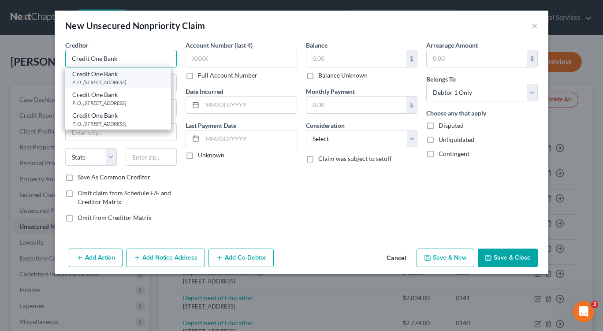
type input "Credit One Bank"
click at [127, 83] on div "P. O. Box 98873, Las Vegas, NV 89193" at bounding box center [118, 81] width 92 height 7
type input "P. O. Box 98873"
type input "Las Vegas"
select select "31"
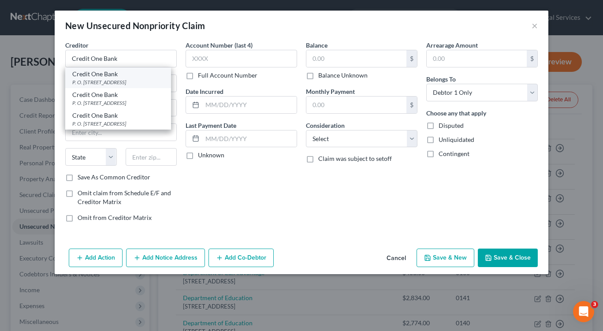
type input "89193"
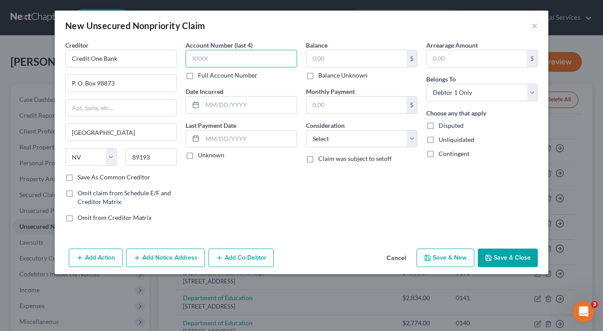
click at [192, 56] on input "text" at bounding box center [242, 59] width 112 height 18
click at [313, 60] on input "text" at bounding box center [356, 58] width 100 height 17
type input "625.00"
click at [191, 57] on input "text" at bounding box center [242, 59] width 112 height 18
type input "9125"
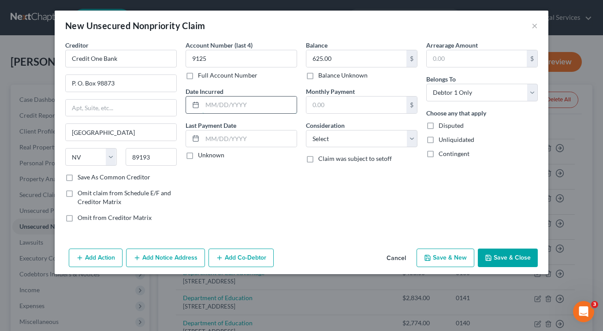
click at [206, 103] on input "text" at bounding box center [249, 105] width 94 height 17
type input "07/21.2021"
click at [406, 137] on select "Select Cable / Satellite Services Collection Agency Credit Card Debt Debt Couns…" at bounding box center [362, 139] width 112 height 18
select select "2"
click at [306, 130] on select "Select Cable / Satellite Services Collection Agency Credit Card Debt Debt Couns…" at bounding box center [362, 139] width 112 height 18
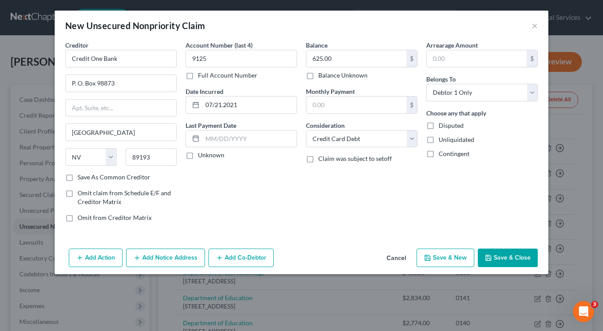
click at [431, 258] on icon "button" at bounding box center [427, 257] width 7 height 7
select select "0"
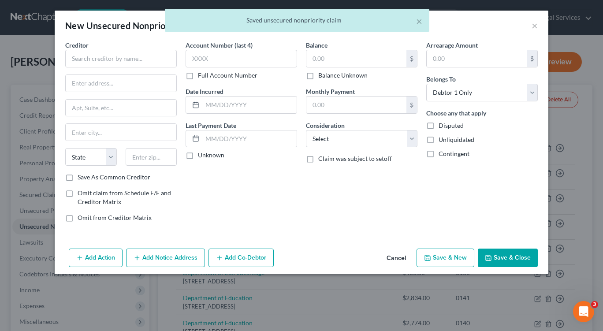
type input "0.00"
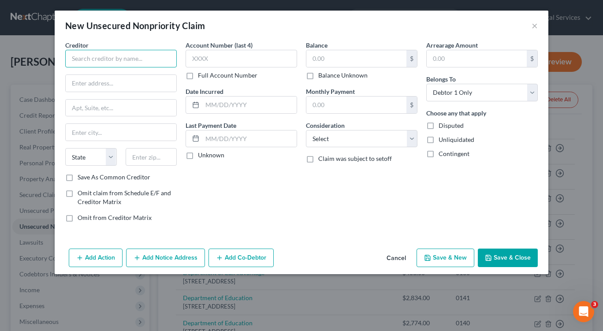
click at [118, 63] on input "text" at bounding box center [121, 59] width 112 height 18
type input "The Bank of Missouri"
click at [126, 79] on input "text" at bounding box center [121, 83] width 111 height 17
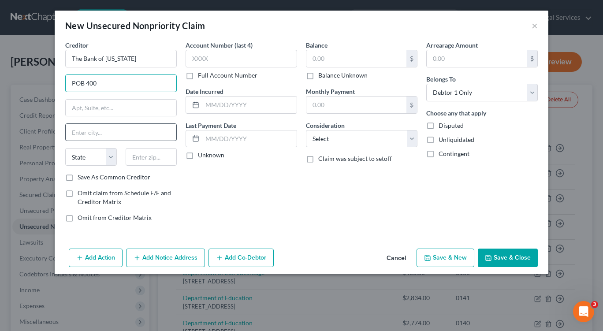
type input "POB 400"
click at [111, 132] on input "text" at bounding box center [121, 132] width 111 height 17
type input "Dixon"
click at [153, 160] on input "text" at bounding box center [152, 157] width 52 height 18
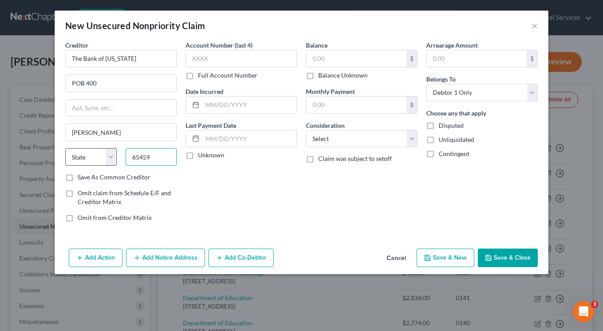
type input "65459"
click at [115, 158] on select "State AL AK AR AZ CA CO CT DE DC FL GA GU HI ID IL IN IA KS KY LA ME MD MA MI M…" at bounding box center [91, 157] width 52 height 18
select select "26"
click at [65, 148] on select "State AL AK AR AZ CA CO CT DE DC FL GA GU HI ID IL IN IA KS KY LA ME MD MA MI M…" at bounding box center [91, 157] width 52 height 18
click at [194, 58] on input "text" at bounding box center [242, 59] width 112 height 18
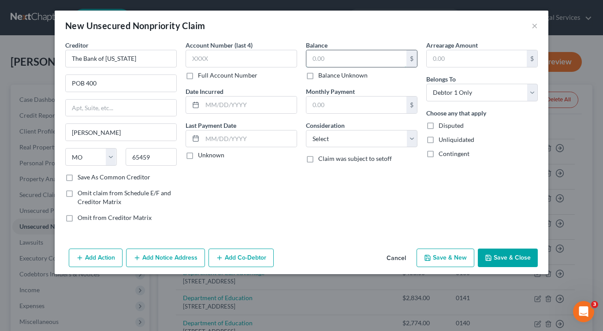
click at [313, 59] on input "text" at bounding box center [356, 58] width 100 height 17
type input "1,326.00"
click at [410, 138] on select "Select Cable / Satellite Services Collection Agency Credit Card Debt Debt Couns…" at bounding box center [362, 139] width 112 height 18
select select "2"
click at [306, 130] on select "Select Cable / Satellite Services Collection Agency Credit Card Debt Debt Couns…" at bounding box center [362, 139] width 112 height 18
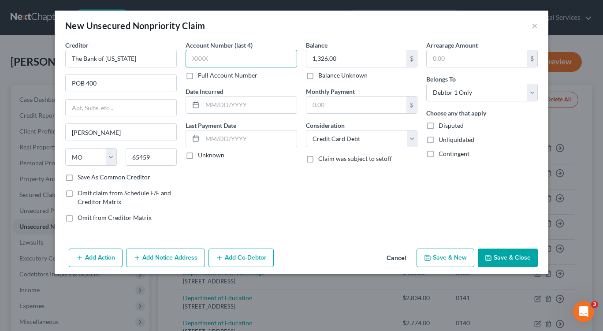
click at [192, 59] on input "text" at bounding box center [242, 59] width 112 height 18
type input "6950"
drag, startPoint x: 207, startPoint y: 104, endPoint x: 212, endPoint y: 105, distance: 4.9
click at [207, 104] on input "text" at bounding box center [249, 105] width 94 height 17
type input "08/27/2023"
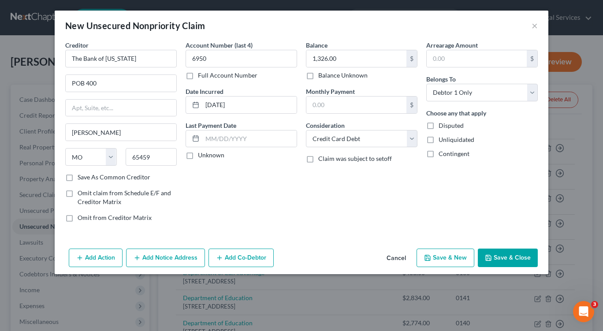
click at [430, 256] on icon "button" at bounding box center [427, 257] width 5 height 5
select select "0"
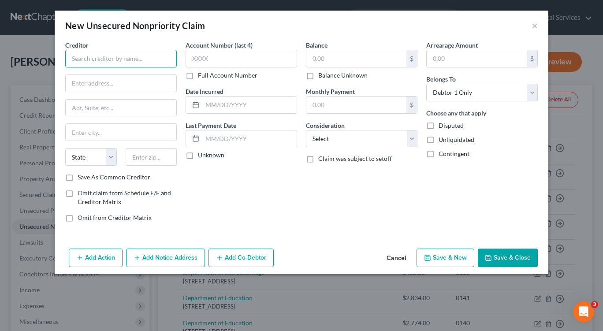
click at [77, 60] on input "text" at bounding box center [121, 59] width 112 height 18
type input "New Alliance Federal CU"
click at [78, 86] on input "text" at bounding box center [121, 83] width 111 height 17
click at [86, 136] on input "text" at bounding box center [121, 132] width 111 height 17
click at [157, 161] on input "text" at bounding box center [152, 157] width 52 height 18
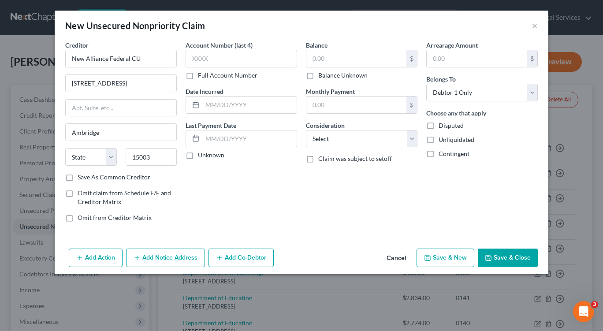
click at [247, 194] on div "Account Number (last 4) Full Account Number Date Incurred Last Payment Date Unk…" at bounding box center [241, 135] width 120 height 189
drag, startPoint x: 213, startPoint y: 57, endPoint x: 217, endPoint y: 65, distance: 8.5
click at [214, 60] on input "text" at bounding box center [242, 59] width 112 height 18
drag, startPoint x: 315, startPoint y: 56, endPoint x: 335, endPoint y: 67, distance: 22.5
click at [315, 56] on input "text" at bounding box center [356, 58] width 100 height 17
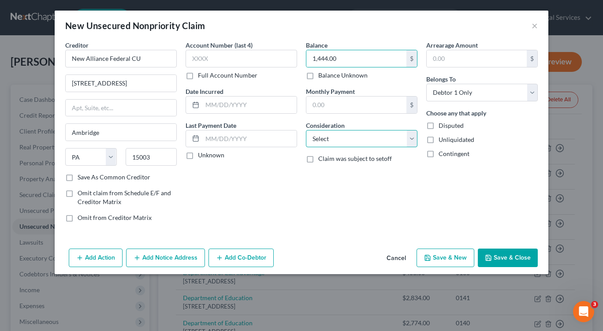
click at [408, 142] on select "Select Cable / Satellite Services Collection Agency Credit Card Debt Debt Couns…" at bounding box center [362, 139] width 112 height 18
click at [306, 130] on select "Select Cable / Satellite Services Collection Agency Credit Card Debt Debt Couns…" at bounding box center [362, 139] width 112 height 18
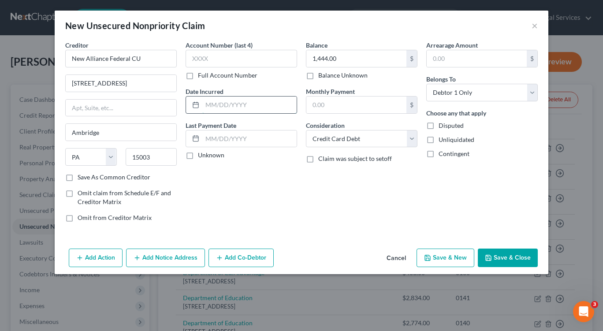
click at [203, 106] on input "text" at bounding box center [249, 105] width 94 height 17
click at [195, 61] on input "text" at bounding box center [242, 59] width 112 height 18
click at [436, 256] on button "Save & New" at bounding box center [446, 258] width 58 height 19
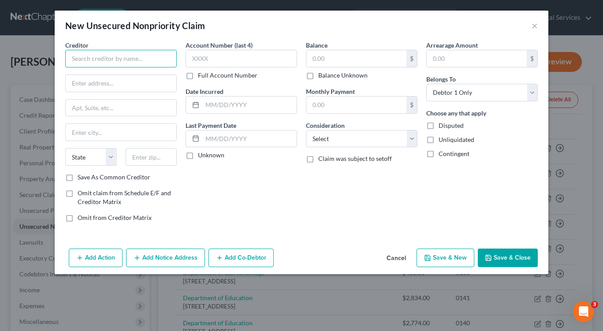
click at [103, 60] on input "text" at bounding box center [121, 59] width 112 height 18
click at [148, 81] on input "text" at bounding box center [121, 83] width 111 height 17
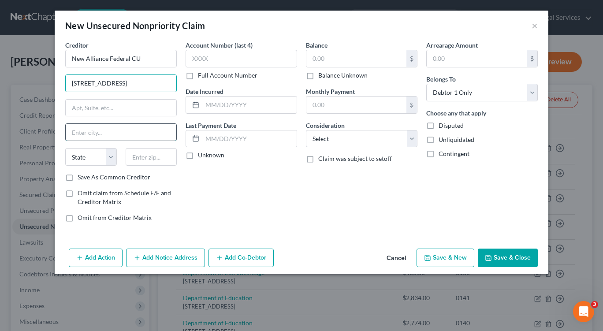
click at [139, 134] on input "text" at bounding box center [121, 132] width 111 height 17
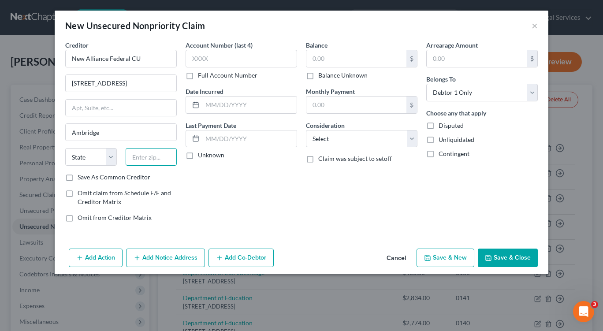
click at [161, 155] on input "text" at bounding box center [152, 157] width 52 height 18
click at [279, 184] on div "Account Number (last 4) Full Account Number Date Incurred Last Payment Date Unk…" at bounding box center [241, 135] width 120 height 189
click at [222, 64] on input "text" at bounding box center [242, 59] width 112 height 18
click at [534, 24] on button "×" at bounding box center [535, 25] width 6 height 11
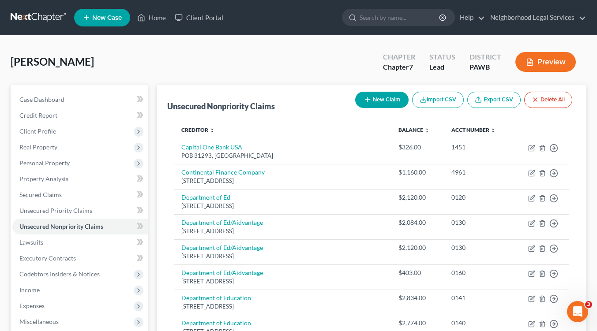
click at [370, 103] on button "New Claim" at bounding box center [381, 100] width 53 height 16
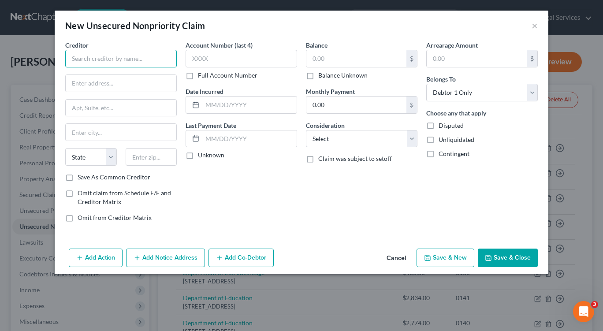
click at [88, 60] on input "text" at bounding box center [121, 59] width 112 height 18
click at [79, 80] on input "text" at bounding box center [121, 83] width 111 height 17
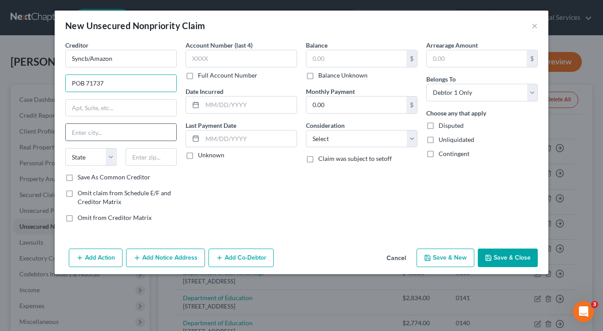
click at [81, 131] on input "text" at bounding box center [121, 132] width 111 height 17
click at [101, 132] on input "Philadelpha" at bounding box center [121, 132] width 111 height 17
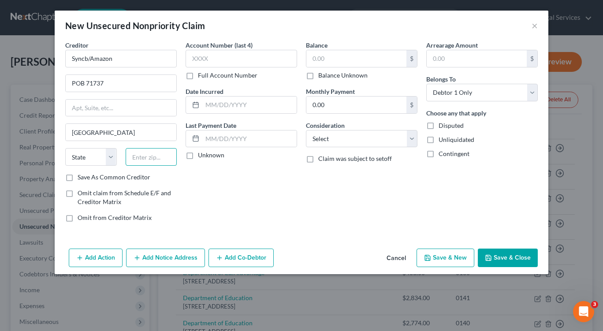
click at [143, 161] on input "text" at bounding box center [152, 157] width 52 height 18
click at [214, 60] on input "text" at bounding box center [242, 59] width 112 height 18
click at [204, 105] on input "text" at bounding box center [249, 105] width 94 height 17
click at [332, 57] on input "text" at bounding box center [356, 58] width 100 height 17
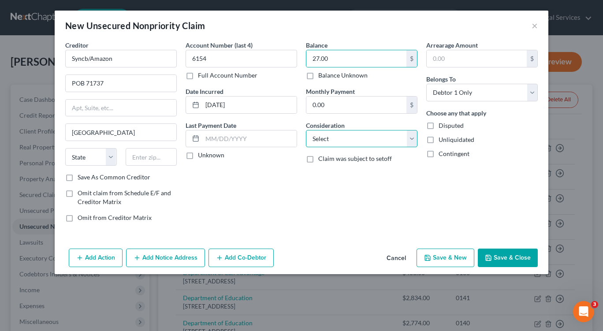
click at [413, 137] on select "Select Cable / Satellite Services Collection Agency Credit Card Debt Debt Couns…" at bounding box center [362, 139] width 112 height 18
click at [306, 130] on select "Select Cable / Satellite Services Collection Agency Credit Card Debt Debt Couns…" at bounding box center [362, 139] width 112 height 18
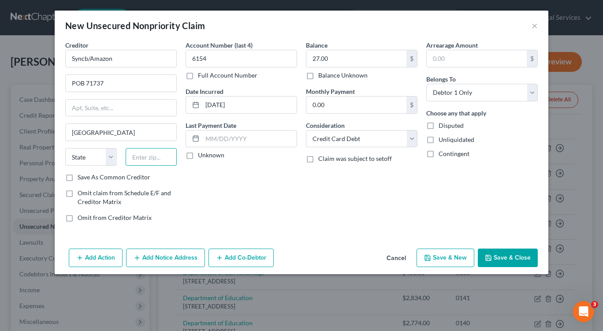
click at [156, 159] on input "text" at bounding box center [152, 157] width 52 height 18
click at [90, 155] on select "State AL AK AR AZ CA CO CT DE DC FL GA GU HI ID IL IN IA KS KY LA ME MD MA MI M…" at bounding box center [91, 157] width 52 height 18
click at [65, 148] on select "State AL AK AR AZ CA CO CT DE DC FL GA GU HI ID IL IN IA KS KY LA ME MD MA MI M…" at bounding box center [91, 157] width 52 height 18
click at [228, 186] on div "Account Number (last 4) 6154 Full Account Number Date Incurred 06/30/2024 Last …" at bounding box center [241, 135] width 120 height 189
click at [437, 258] on button "Save & New" at bounding box center [446, 258] width 58 height 19
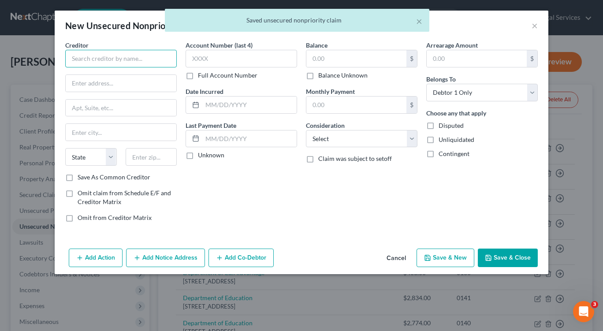
click at [119, 62] on input "text" at bounding box center [121, 59] width 112 height 18
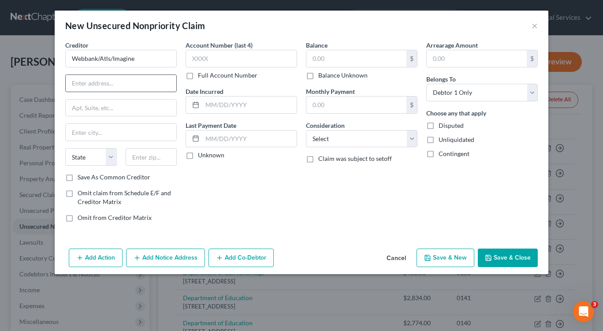
click at [148, 80] on input "text" at bounding box center [121, 83] width 111 height 17
click at [152, 114] on input "text" at bounding box center [121, 108] width 111 height 17
click at [153, 130] on input "text" at bounding box center [121, 132] width 111 height 17
click at [173, 155] on input "text" at bounding box center [152, 157] width 52 height 18
click at [245, 197] on div "Account Number (last 4) Full Account Number Date Incurred Last Payment Date Unk…" at bounding box center [241, 135] width 120 height 189
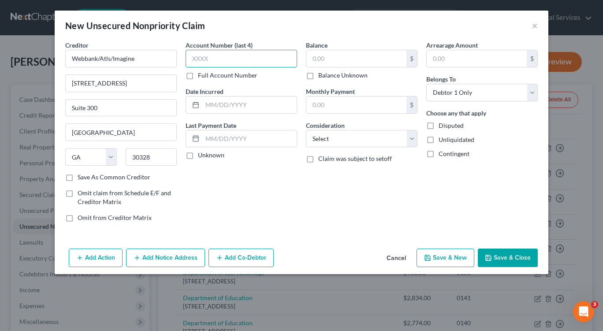
click at [193, 59] on input "text" at bounding box center [242, 59] width 112 height 18
click at [313, 60] on input "text" at bounding box center [356, 58] width 100 height 17
click at [201, 57] on input "text" at bounding box center [242, 59] width 112 height 18
click at [205, 105] on input "text" at bounding box center [249, 105] width 94 height 17
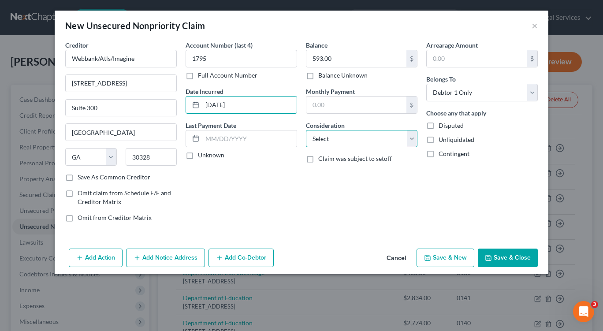
click at [365, 139] on select "Select Cable / Satellite Services Collection Agency Credit Card Debt Debt Couns…" at bounding box center [362, 139] width 112 height 18
click at [306, 130] on select "Select Cable / Satellite Services Collection Agency Credit Card Debt Debt Couns…" at bounding box center [362, 139] width 112 height 18
click at [437, 258] on button "Save & New" at bounding box center [446, 258] width 58 height 19
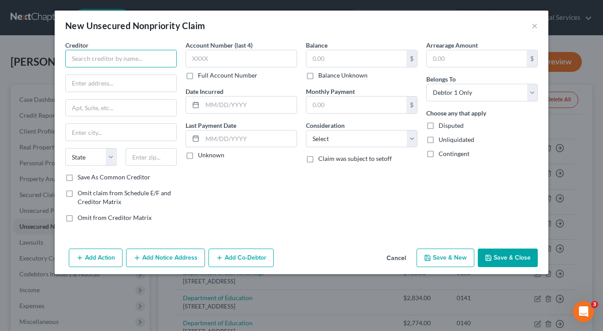
click at [89, 59] on input "text" at bounding box center [121, 59] width 112 height 18
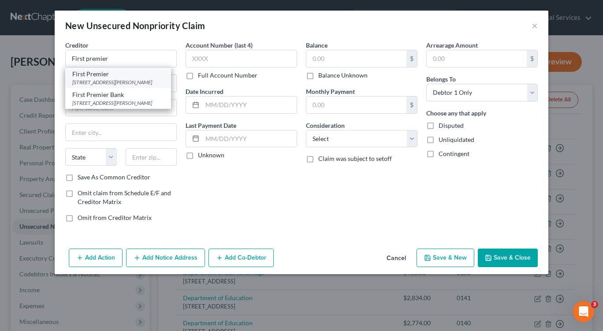
click at [95, 83] on div "3820 N. Louise Ave., Sioux Falls, SD 57107" at bounding box center [118, 81] width 92 height 7
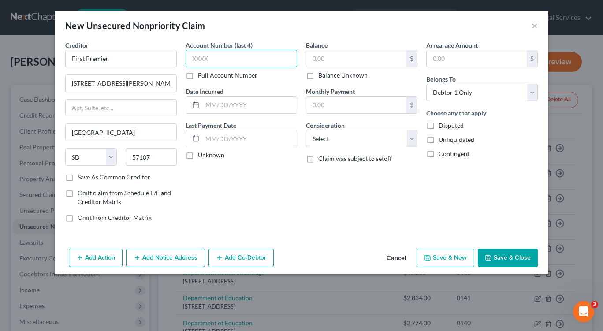
click at [212, 60] on input "text" at bounding box center [242, 59] width 112 height 18
click at [214, 105] on input "text" at bounding box center [249, 105] width 94 height 17
click at [317, 60] on input "text" at bounding box center [356, 58] width 100 height 17
click at [325, 137] on select "Select Cable / Satellite Services Collection Agency Credit Card Debt Debt Couns…" at bounding box center [362, 139] width 112 height 18
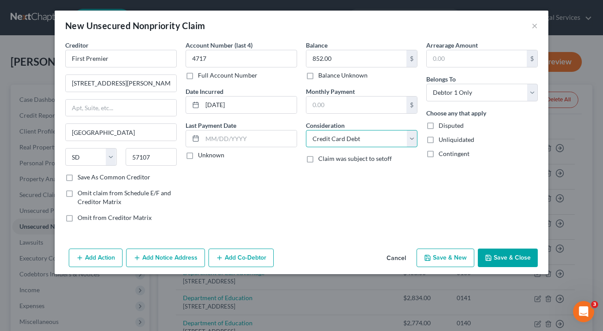
click at [306, 130] on select "Select Cable / Satellite Services Collection Agency Credit Card Debt Debt Couns…" at bounding box center [362, 139] width 112 height 18
click at [435, 261] on button "Save & New" at bounding box center [446, 258] width 58 height 19
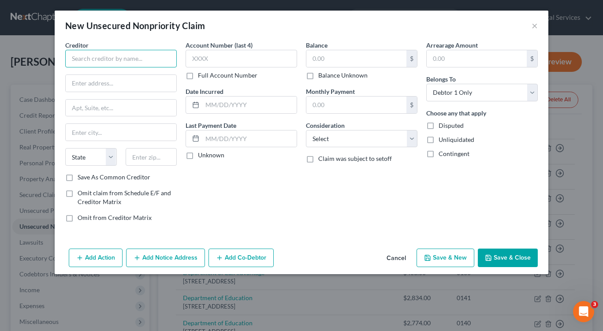
click at [125, 63] on input "text" at bounding box center [121, 59] width 112 height 18
click at [129, 86] on input "text" at bounding box center [121, 83] width 111 height 17
click at [128, 136] on input "text" at bounding box center [121, 132] width 111 height 17
click at [143, 165] on input "text" at bounding box center [152, 157] width 52 height 18
click at [258, 214] on div "Account Number (last 4) Full Account Number Date Incurred Last Payment Date Unk…" at bounding box center [241, 135] width 120 height 189
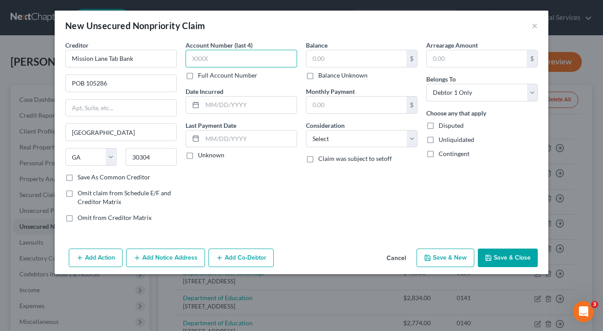
click at [194, 57] on input "text" at bounding box center [242, 59] width 112 height 18
click at [316, 59] on input "text" at bounding box center [356, 58] width 100 height 17
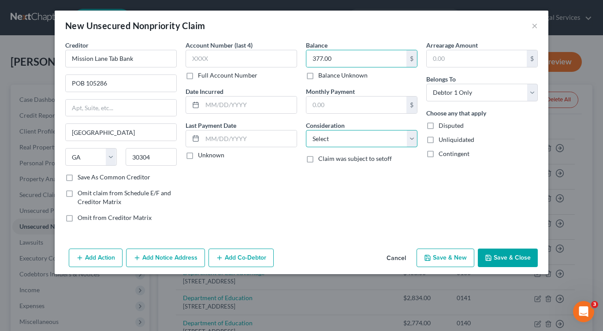
click at [410, 139] on select "Select Cable / Satellite Services Collection Agency Credit Card Debt Debt Couns…" at bounding box center [362, 139] width 112 height 18
click at [306, 130] on select "Select Cable / Satellite Services Collection Agency Credit Card Debt Debt Couns…" at bounding box center [362, 139] width 112 height 18
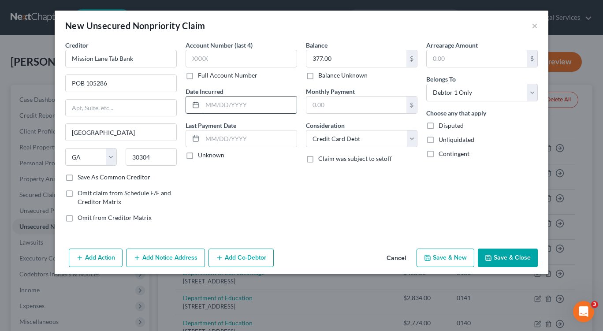
click at [208, 105] on input "text" at bounding box center [249, 105] width 94 height 17
click at [433, 258] on button "Save & New" at bounding box center [446, 258] width 58 height 19
click at [535, 25] on button "×" at bounding box center [535, 25] width 6 height 11
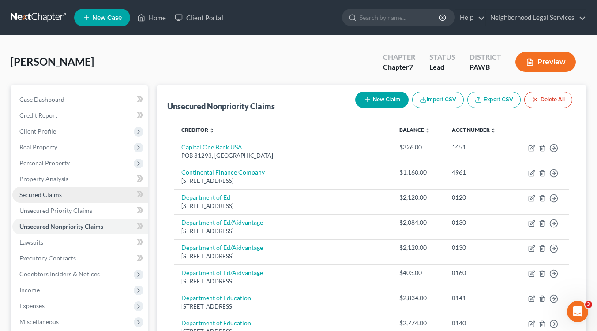
click at [60, 193] on span "Secured Claims" at bounding box center [40, 194] width 42 height 7
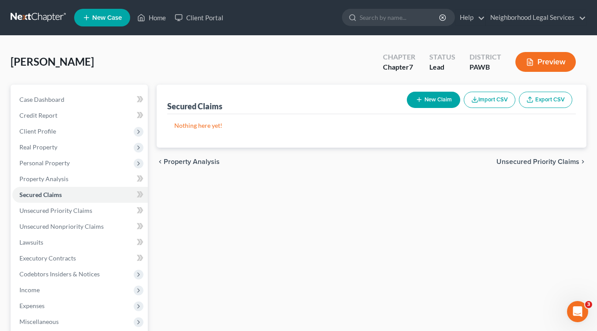
click at [431, 96] on button "New Claim" at bounding box center [433, 100] width 53 height 16
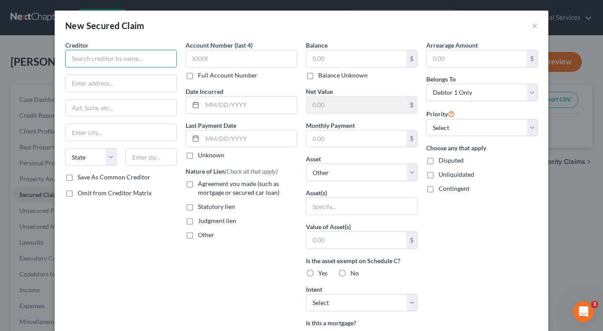
click at [73, 60] on input "text" at bounding box center [121, 59] width 112 height 18
click at [73, 82] on input "text" at bounding box center [121, 83] width 111 height 17
click at [128, 132] on input "text" at bounding box center [121, 132] width 111 height 17
click at [143, 157] on input "text" at bounding box center [152, 157] width 52 height 18
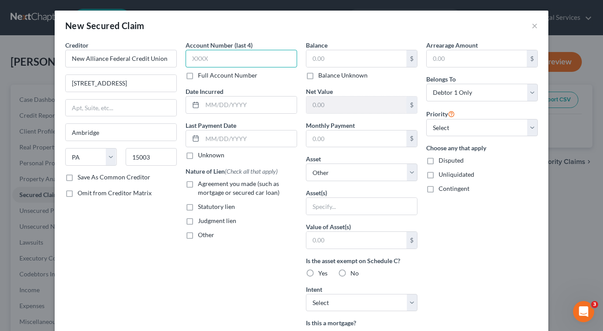
click at [187, 60] on input "text" at bounding box center [242, 59] width 112 height 18
click at [315, 56] on input "text" at bounding box center [356, 58] width 100 height 17
click at [330, 138] on input "text" at bounding box center [356, 139] width 100 height 17
click at [211, 64] on input "text" at bounding box center [242, 59] width 112 height 18
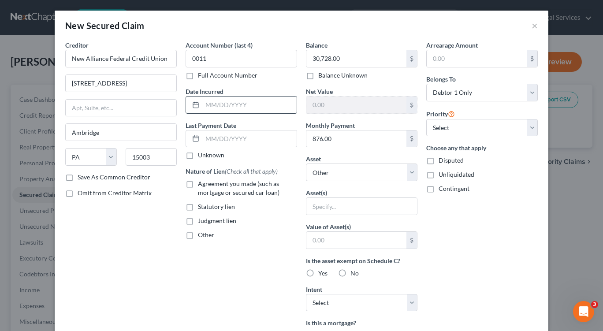
click at [194, 107] on icon at bounding box center [195, 104] width 7 height 7
click at [205, 105] on input "text" at bounding box center [249, 105] width 94 height 17
click at [198, 184] on label "Agreement you made (such as mortgage or secured car loan)" at bounding box center [247, 188] width 99 height 18
click at [202, 184] on input "Agreement you made (such as mortgage or secured car loan)" at bounding box center [205, 182] width 6 height 6
click at [410, 173] on select "Select Other Multiple Assets" at bounding box center [362, 173] width 112 height 18
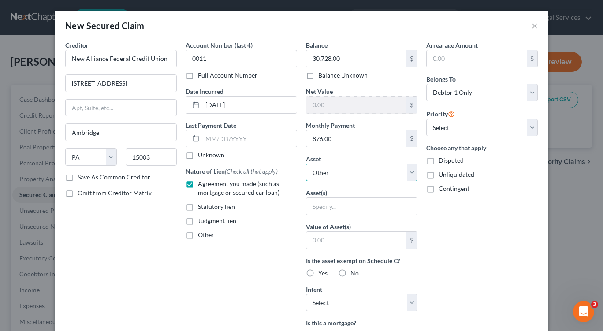
click at [306, 164] on select "Select Other Multiple Assets" at bounding box center [362, 173] width 112 height 18
click at [318, 273] on label "Yes" at bounding box center [322, 273] width 9 height 9
click at [322, 273] on input "Yes" at bounding box center [325, 272] width 6 height 6
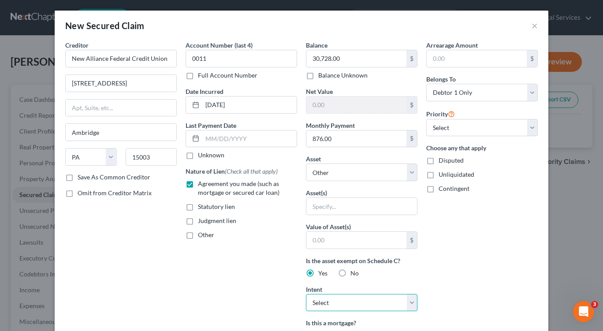
click at [410, 303] on select "Select Surrender Redeem Reaffirm Avoid Other" at bounding box center [362, 303] width 112 height 18
click at [306, 294] on select "Select Surrender Redeem Reaffirm Avoid Other" at bounding box center [362, 303] width 112 height 18
click at [332, 299] on select "Select Surrender Redeem Reaffirm Avoid Other" at bounding box center [362, 303] width 112 height 18
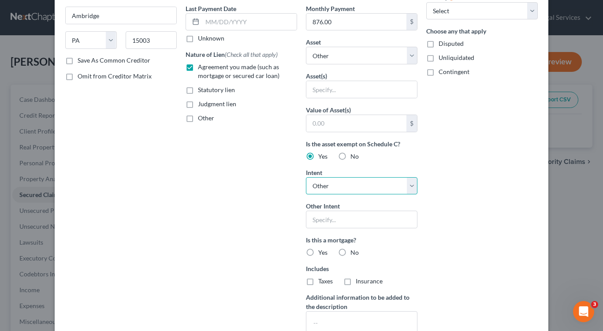
scroll to position [132, 0]
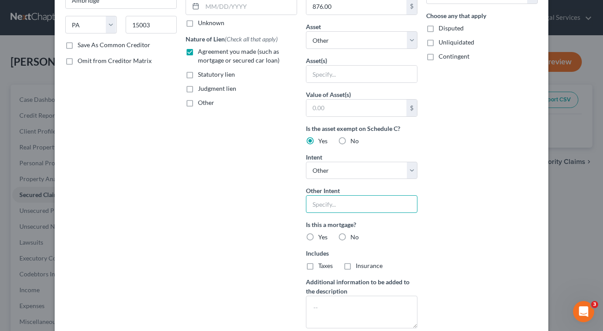
click at [314, 205] on input "text" at bounding box center [362, 204] width 112 height 18
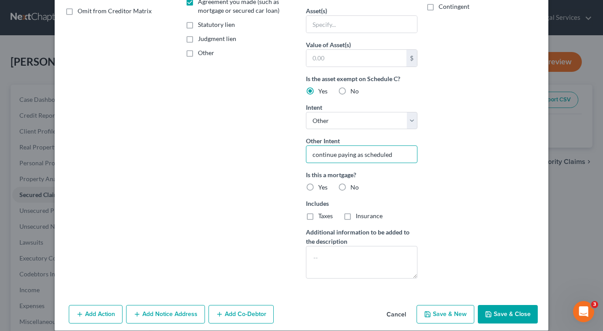
scroll to position [192, 0]
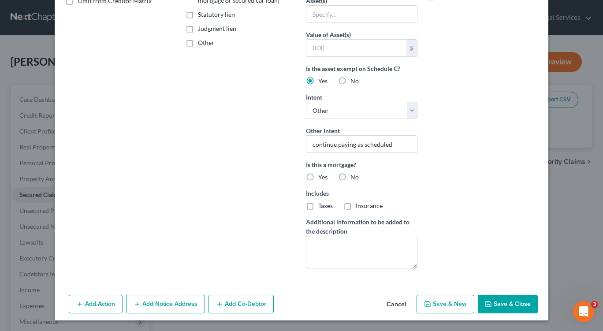
click at [453, 306] on button "Save & New" at bounding box center [446, 304] width 58 height 19
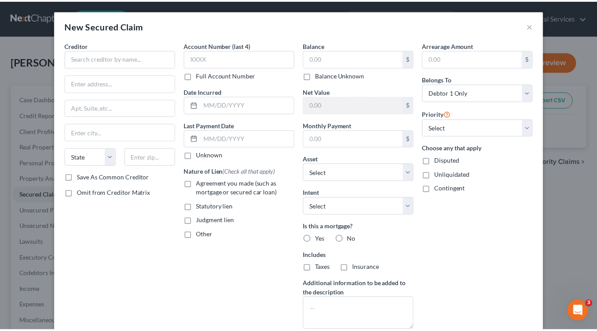
scroll to position [96, 0]
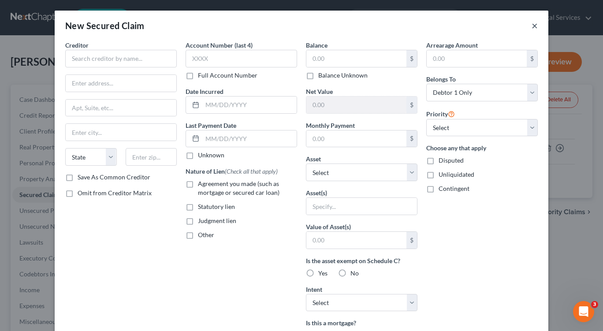
click at [533, 23] on button "×" at bounding box center [535, 25] width 6 height 11
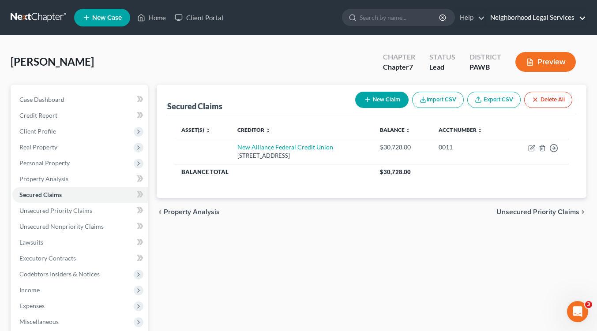
click at [528, 19] on link "Neighborhood Legal Services" at bounding box center [535, 18] width 100 height 16
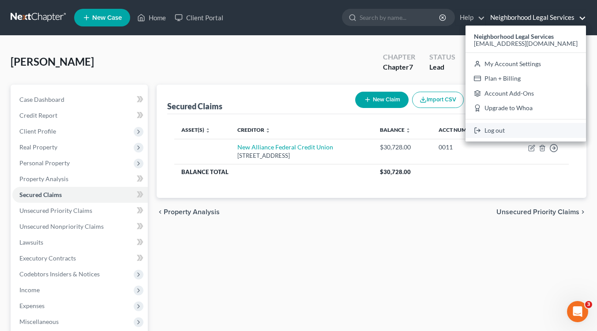
click at [516, 132] on link "Log out" at bounding box center [525, 130] width 120 height 15
